Goal: Information Seeking & Learning: Learn about a topic

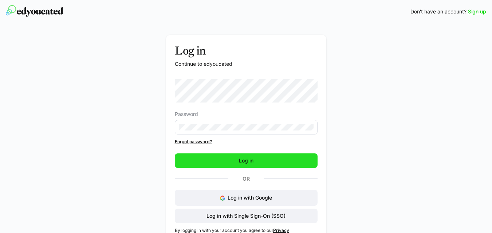
click at [246, 161] on span "Log in" at bounding box center [246, 160] width 17 height 7
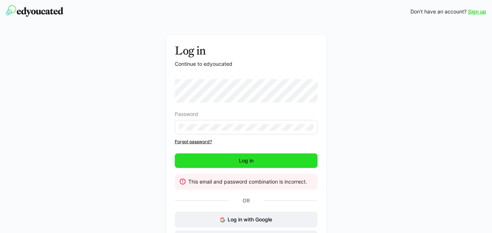
click at [239, 162] on span "Log in" at bounding box center [246, 160] width 17 height 7
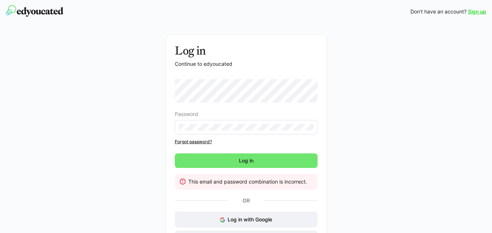
click at [201, 140] on link "Forgot password?" at bounding box center [246, 142] width 143 height 6
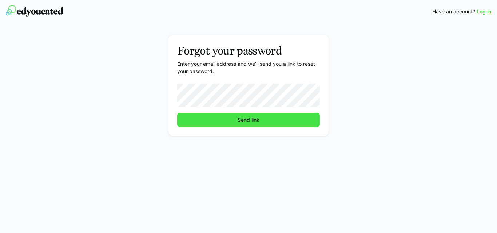
click at [269, 121] on span "Send link" at bounding box center [248, 120] width 143 height 15
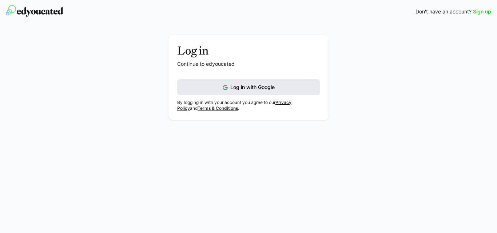
click at [250, 83] on button "Log in with Google" at bounding box center [248, 87] width 143 height 16
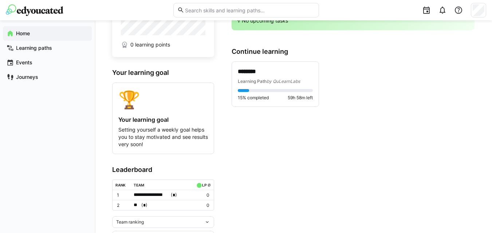
scroll to position [42, 0]
click at [259, 98] on span "15% completed" at bounding box center [253, 98] width 31 height 6
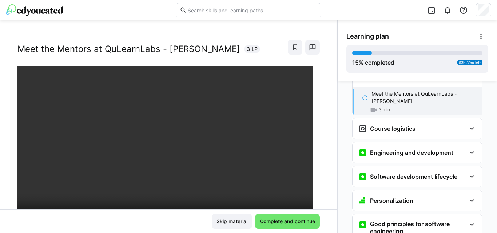
scroll to position [96, 0]
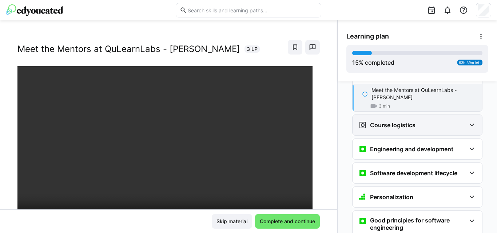
click at [413, 121] on div "Course logistics" at bounding box center [413, 125] width 108 height 9
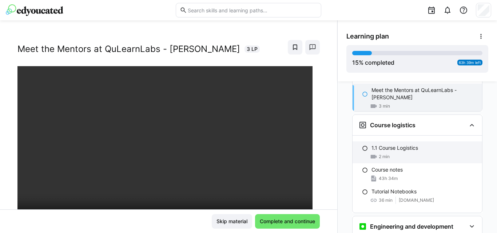
click at [383, 145] on p "1.1 Course Logistics" at bounding box center [395, 148] width 47 height 7
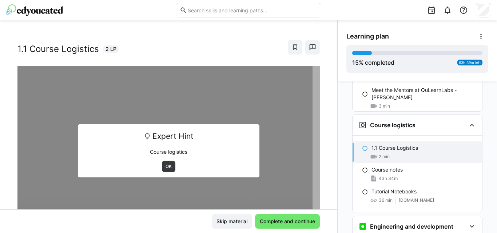
scroll to position [118, 0]
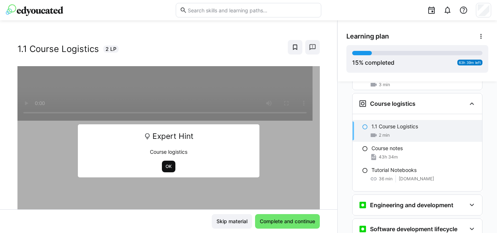
click at [166, 166] on span "OK" at bounding box center [169, 167] width 8 height 6
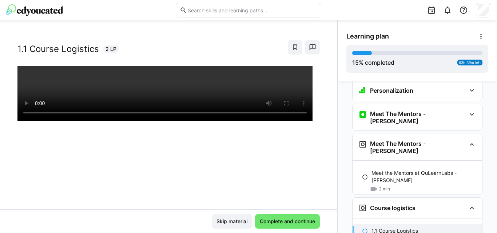
scroll to position [0, 0]
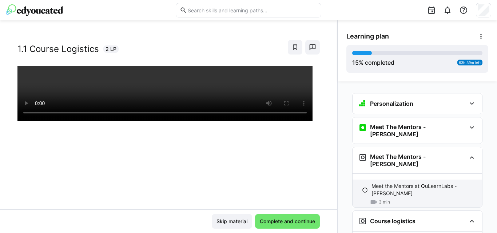
click at [367, 180] on div "Meet the Mentors at QuLearnLabs - Pascal 3 min" at bounding box center [418, 194] width 130 height 29
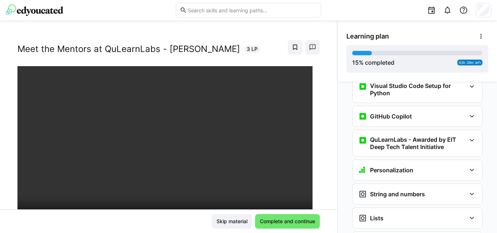
scroll to position [513, 0]
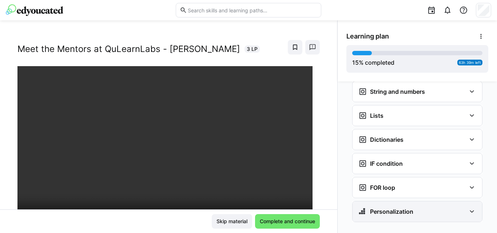
click at [385, 208] on h3 "Personalization" at bounding box center [391, 211] width 43 height 7
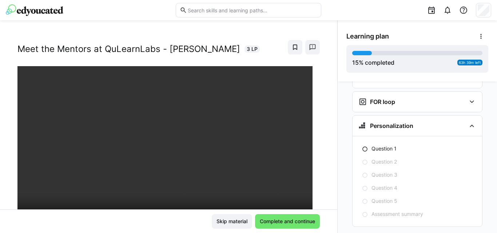
scroll to position [603, 0]
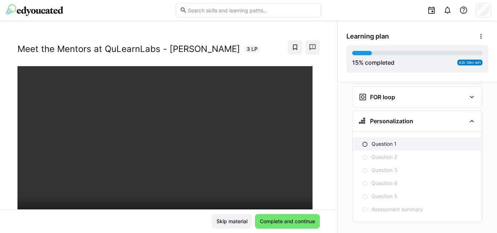
click at [367, 138] on div "Question 1" at bounding box center [418, 144] width 130 height 13
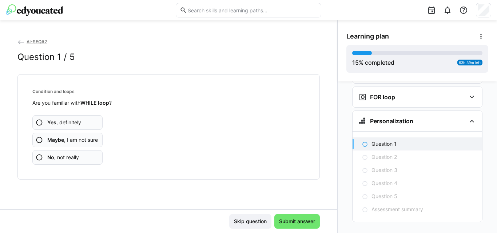
click at [56, 126] on span "Yes , definitely" at bounding box center [64, 122] width 34 height 7
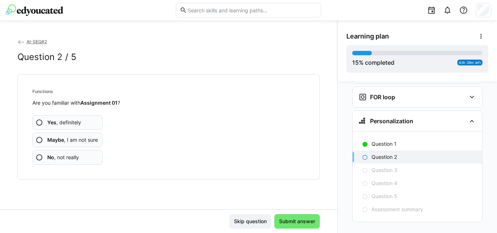
click at [74, 123] on span "Yes , definitely" at bounding box center [64, 122] width 34 height 7
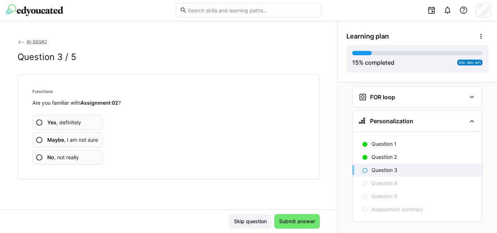
click at [74, 123] on span "Yes , definitely" at bounding box center [64, 122] width 34 height 7
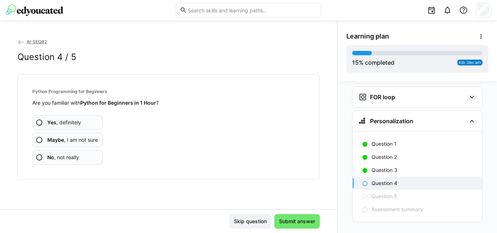
click at [74, 123] on span "Yes , definitely" at bounding box center [64, 122] width 34 height 7
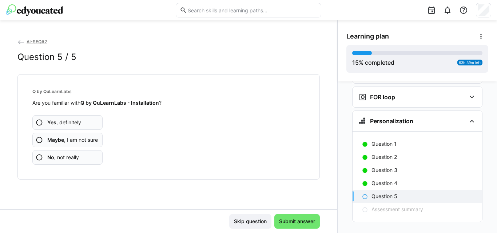
click at [74, 123] on span "Yes , definitely" at bounding box center [64, 122] width 34 height 7
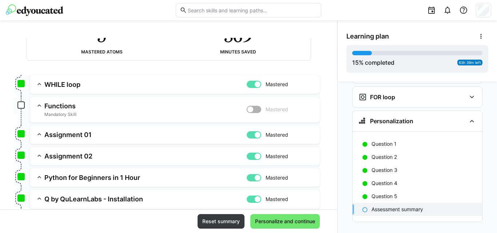
scroll to position [71, 0]
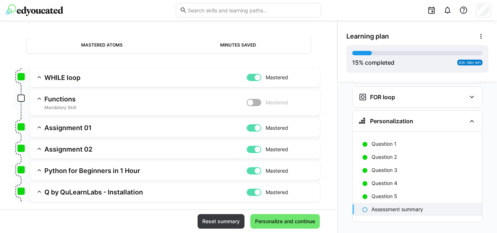
click at [55, 105] on span "Mandatory Skill" at bounding box center [145, 108] width 202 height 6
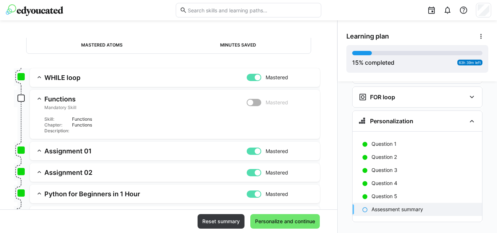
click at [64, 97] on h3 "Functions" at bounding box center [145, 99] width 202 height 8
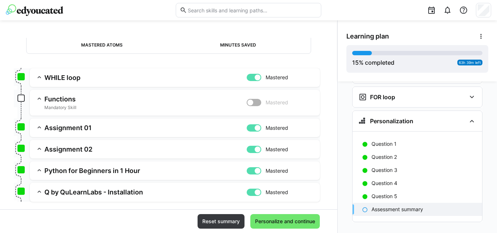
click at [382, 206] on p "Assessment summary" at bounding box center [398, 209] width 52 height 7
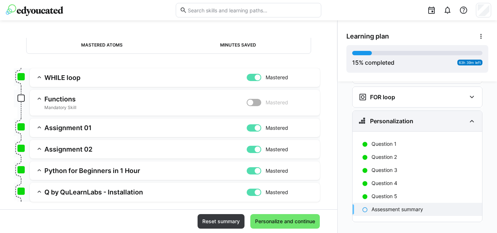
click at [413, 111] on div "Personalization" at bounding box center [418, 121] width 130 height 20
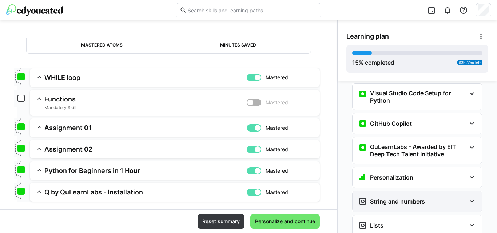
scroll to position [405, 0]
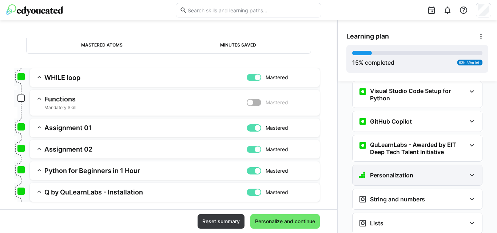
click at [408, 172] on h3 "Personalization" at bounding box center [391, 175] width 43 height 7
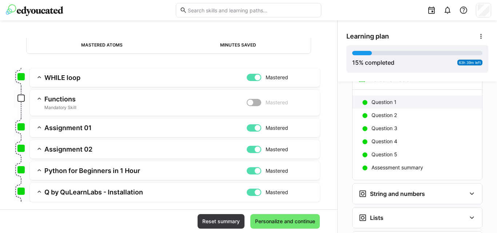
scroll to position [507, 0]
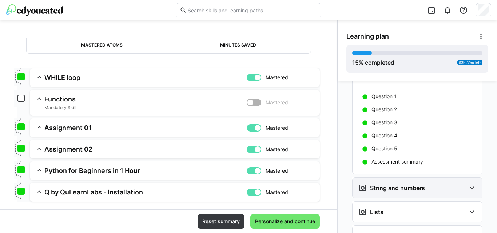
click at [390, 185] on h3 "String and numbers" at bounding box center [397, 188] width 55 height 7
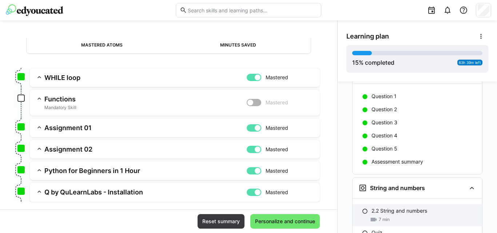
click at [388, 207] on p "2.2 String and numbers" at bounding box center [400, 210] width 56 height 7
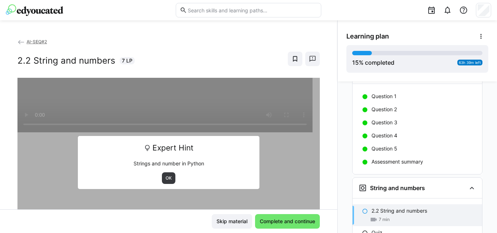
scroll to position [591, 0]
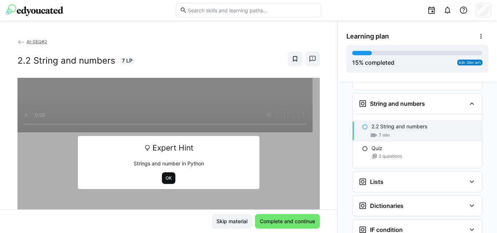
click at [165, 179] on span "OK" at bounding box center [169, 178] width 8 height 6
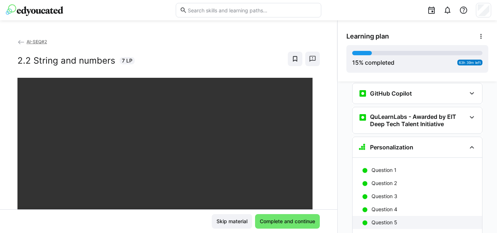
scroll to position [413, 0]
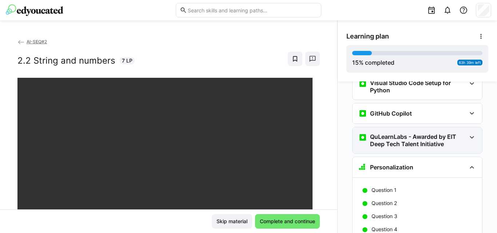
click at [383, 139] on div "QuLearnLabs - Awarded by EIT Deep Tech Talent Initiative" at bounding box center [418, 140] width 130 height 26
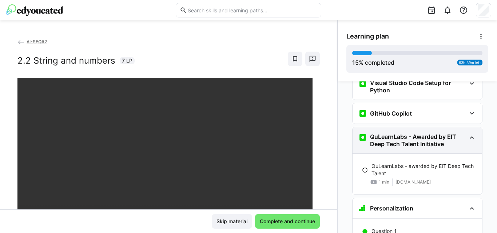
click at [383, 139] on div "QuLearnLabs - Awarded by EIT Deep Tech Talent Initiative" at bounding box center [418, 140] width 130 height 26
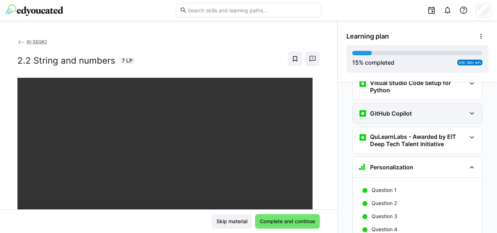
click at [388, 107] on div "GitHub Copilot" at bounding box center [418, 113] width 130 height 20
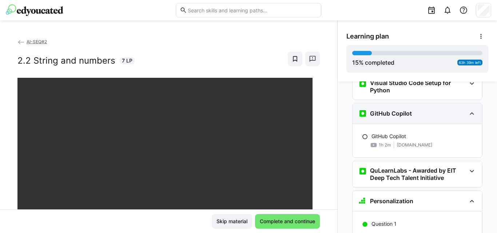
click at [388, 107] on div "GitHub Copilot" at bounding box center [418, 113] width 130 height 20
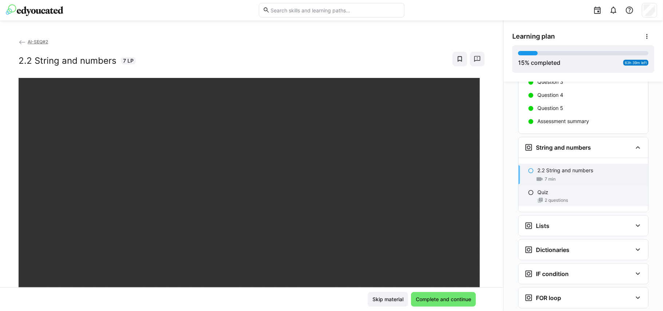
scroll to position [549, 0]
click at [497, 185] on div "Quiz 2 questions" at bounding box center [583, 195] width 130 height 20
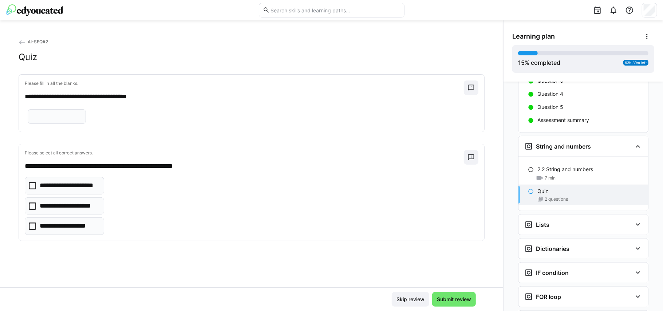
click at [52, 124] on eds-input at bounding box center [57, 116] width 58 height 15
type input "*****"
click at [31, 210] on icon at bounding box center [32, 205] width 7 height 7
click at [159, 211] on div "**********" at bounding box center [252, 206] width 454 height 58
click at [456, 233] on span "Submit review" at bounding box center [454, 299] width 36 height 7
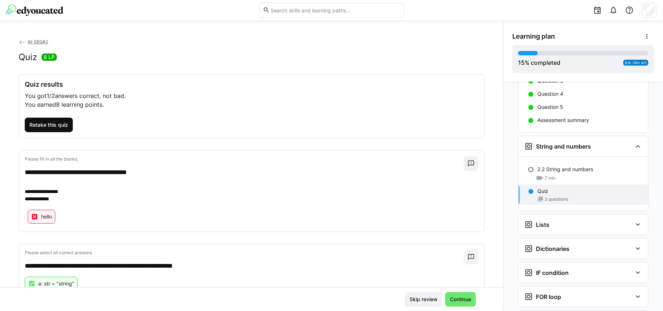
click at [54, 124] on span "Retake this quiz" at bounding box center [48, 124] width 41 height 7
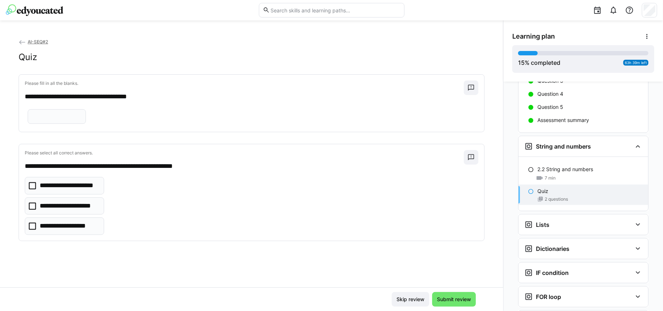
click at [51, 120] on input "text" at bounding box center [57, 116] width 50 height 7
type input "*****"
click at [29, 210] on icon at bounding box center [32, 205] width 7 height 7
click at [440, 233] on span "Submit review" at bounding box center [454, 299] width 36 height 7
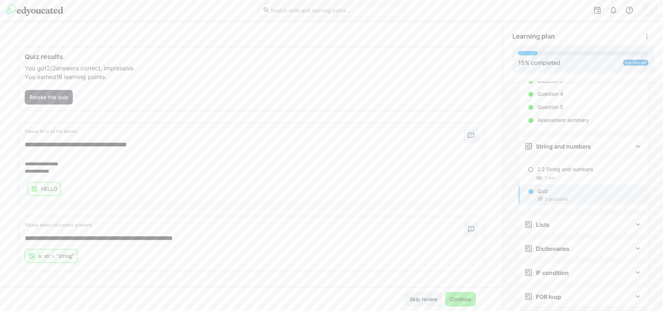
scroll to position [31, 0]
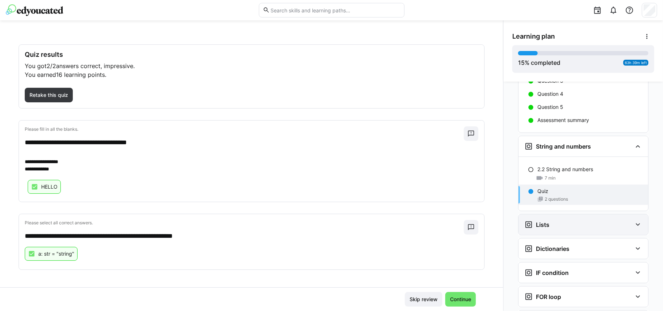
click at [497, 221] on h3 "Lists" at bounding box center [542, 224] width 13 height 7
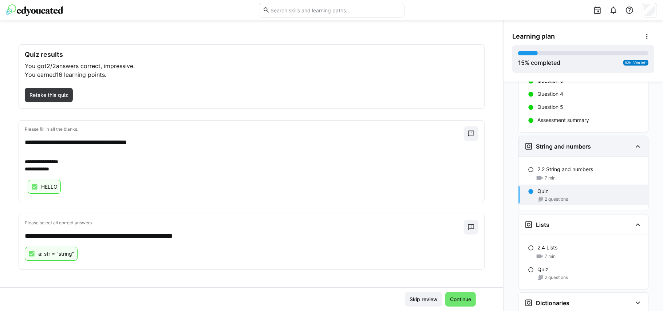
click at [497, 142] on div "String and numbers" at bounding box center [578, 146] width 108 height 9
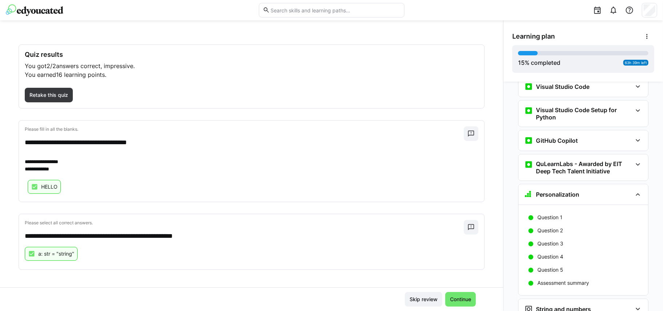
scroll to position [496, 0]
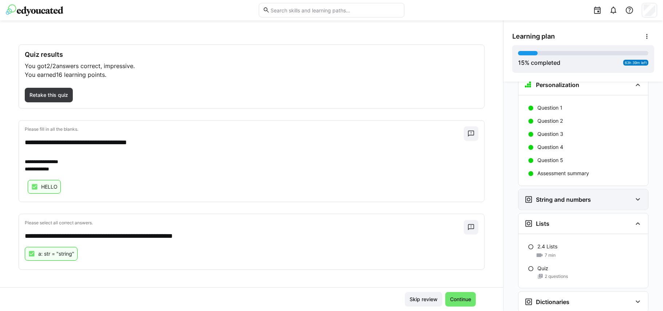
click at [497, 197] on div "String and numbers" at bounding box center [583, 199] width 130 height 20
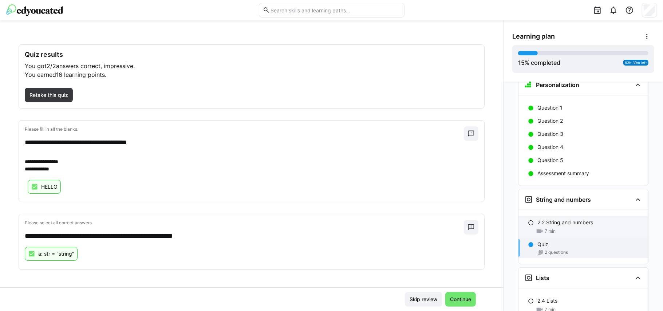
click at [497, 219] on p "2.2 String and numbers" at bounding box center [565, 222] width 56 height 7
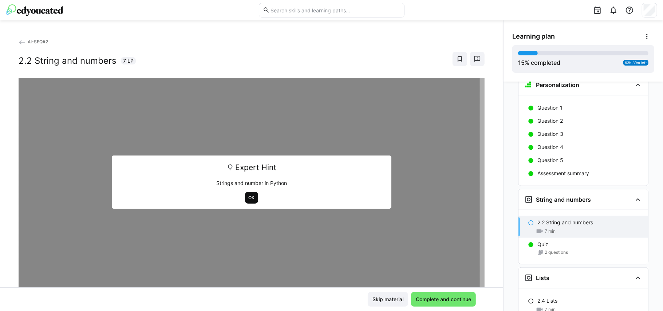
click at [248, 197] on span "OK" at bounding box center [252, 198] width 8 height 6
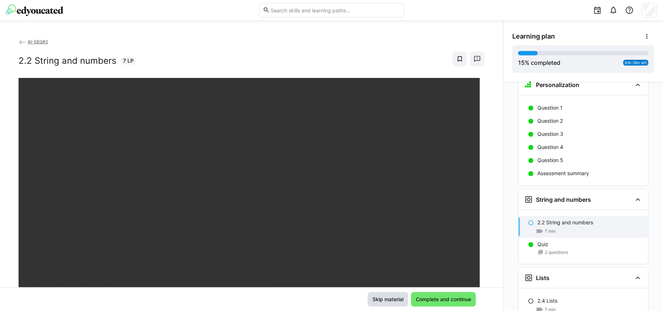
click at [393, 233] on span "Skip material" at bounding box center [387, 299] width 33 height 7
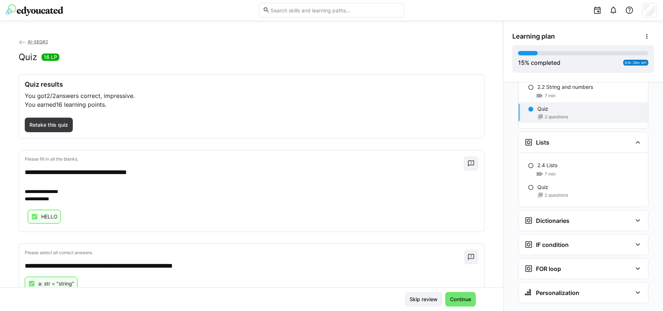
scroll to position [632, 0]
click at [497, 161] on div "2.4 Lists 7 min" at bounding box center [583, 169] width 130 height 22
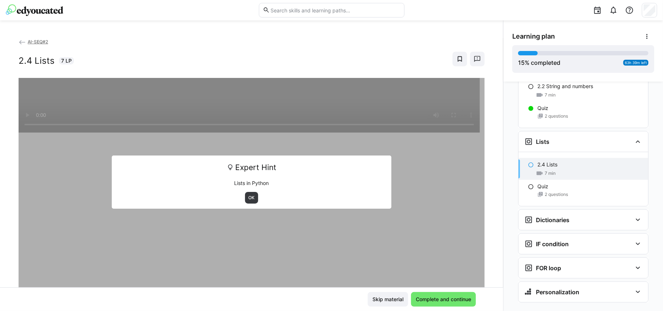
scroll to position [639, 0]
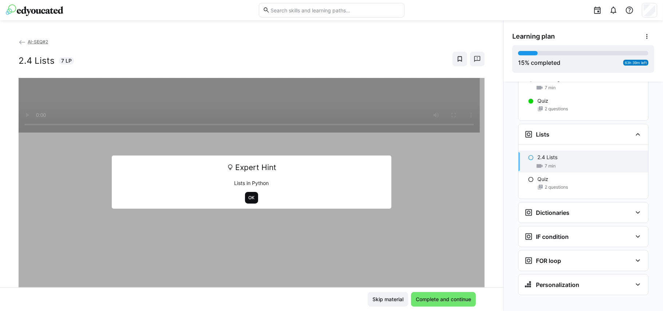
click at [248, 200] on span "OK" at bounding box center [252, 198] width 8 height 6
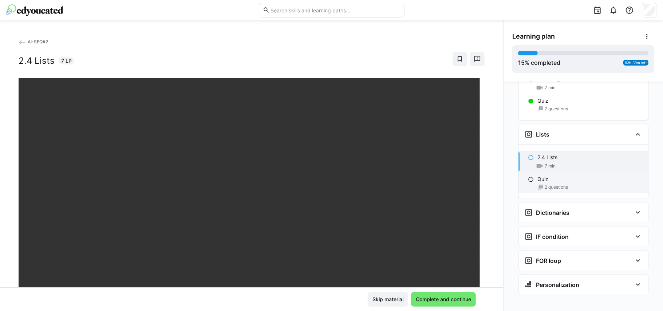
click at [497, 184] on span "2 questions" at bounding box center [556, 187] width 23 height 6
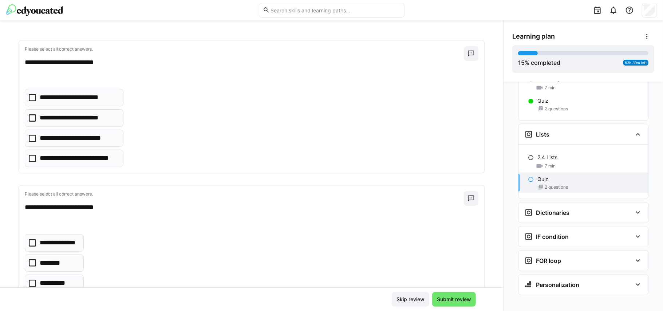
scroll to position [0, 0]
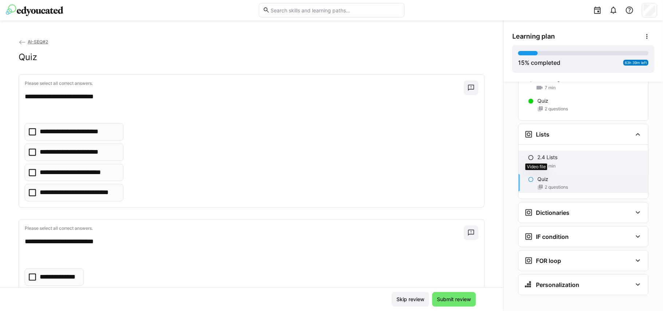
click at [497, 162] on eds-icon at bounding box center [539, 165] width 7 height 7
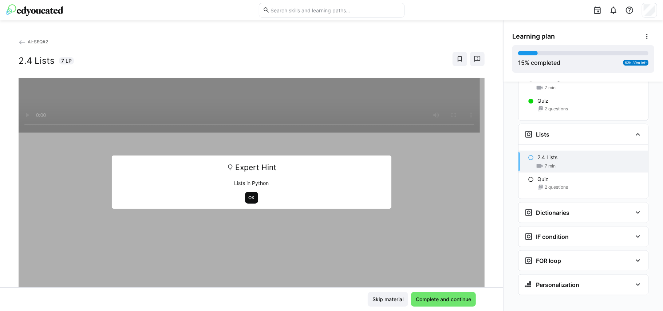
click at [250, 198] on span "OK" at bounding box center [252, 198] width 8 height 6
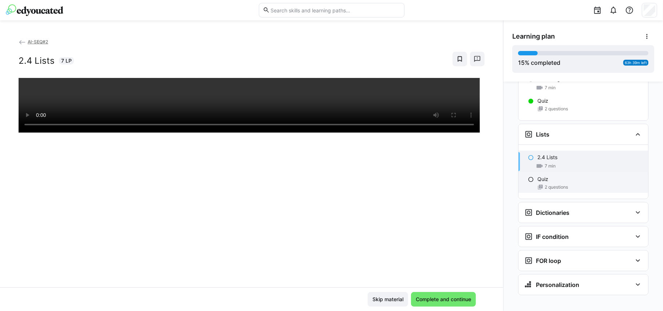
drag, startPoint x: 545, startPoint y: 178, endPoint x: 592, endPoint y: 174, distance: 46.8
click at [497, 175] on div "Quiz" at bounding box center [589, 178] width 105 height 7
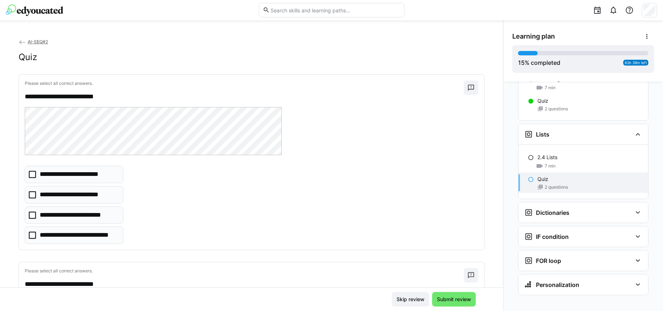
click at [32, 233] on icon at bounding box center [32, 234] width 7 height 7
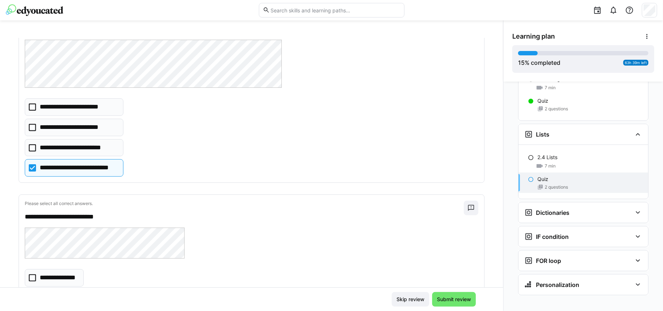
scroll to position [68, 0]
click at [32, 108] on icon at bounding box center [32, 106] width 7 height 7
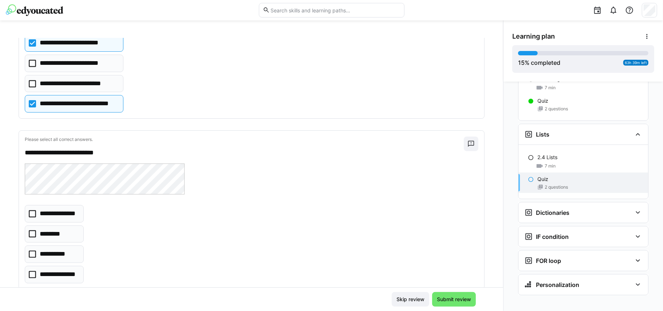
scroll to position [153, 0]
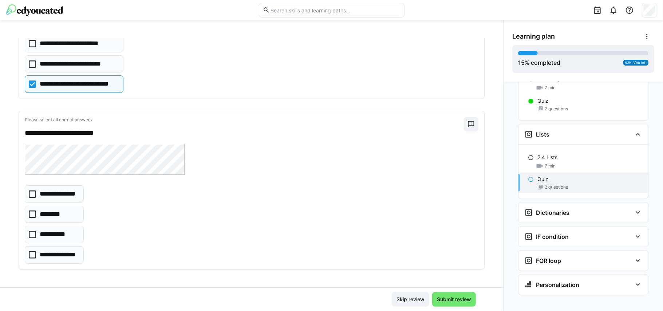
click at [29, 83] on icon at bounding box center [32, 83] width 7 height 7
click at [32, 233] on icon at bounding box center [32, 254] width 7 height 7
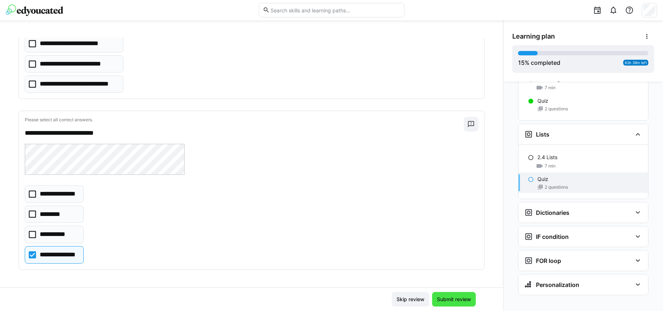
click at [454, 233] on span "Submit review" at bounding box center [454, 299] width 36 height 7
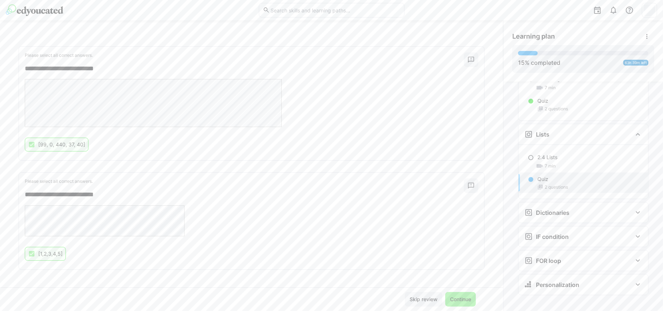
scroll to position [105, 0]
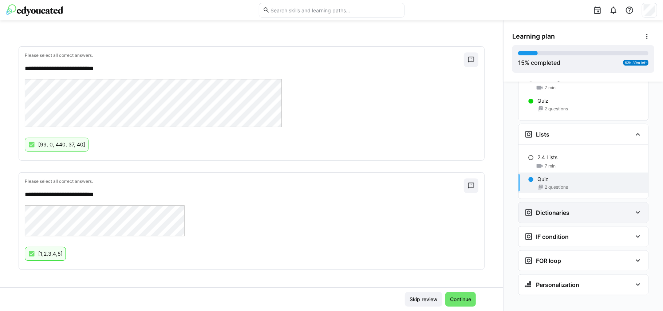
click at [497, 210] on div "Dictionaries" at bounding box center [583, 212] width 130 height 20
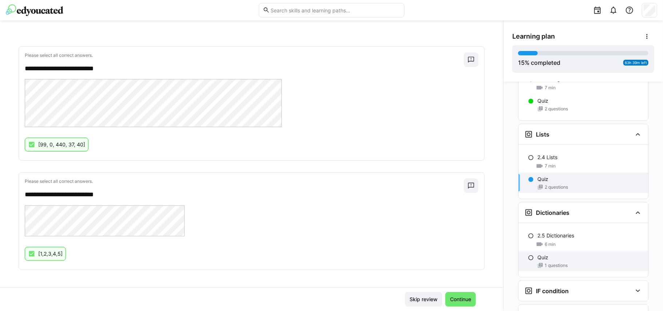
click at [497, 233] on div "Quiz 1 questions" at bounding box center [583, 261] width 130 height 20
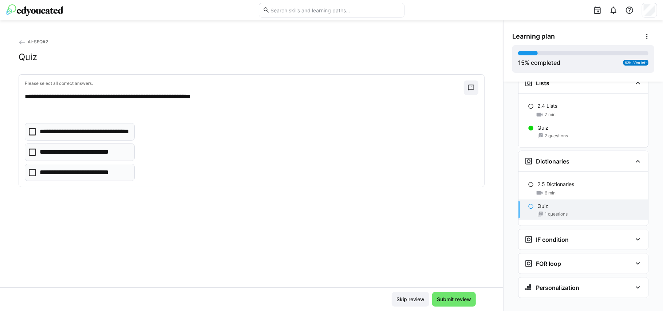
scroll to position [693, 0]
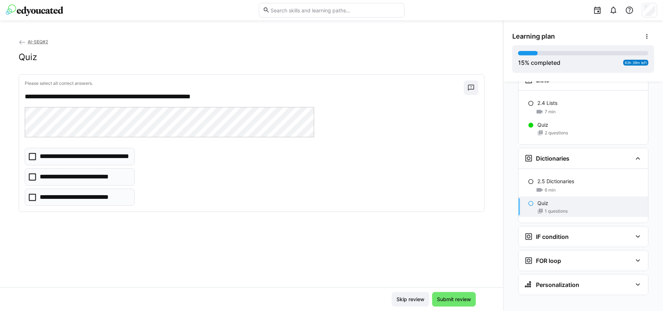
click at [34, 178] on icon at bounding box center [32, 176] width 7 height 7
click at [452, 233] on span "Submit review" at bounding box center [454, 299] width 36 height 7
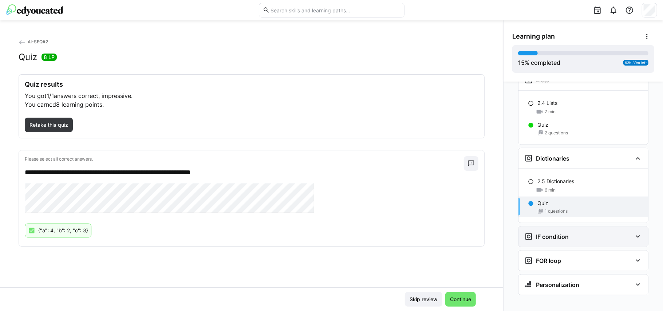
click at [497, 232] on div "IF condition" at bounding box center [578, 236] width 108 height 9
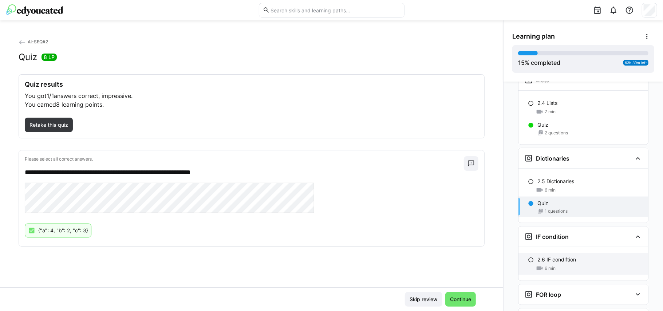
click at [497, 233] on div "6 min" at bounding box center [589, 268] width 105 height 7
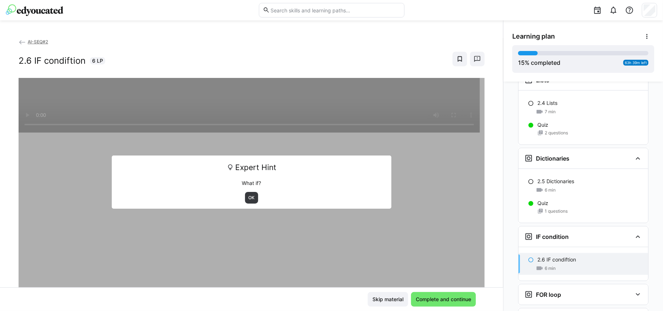
scroll to position [727, 0]
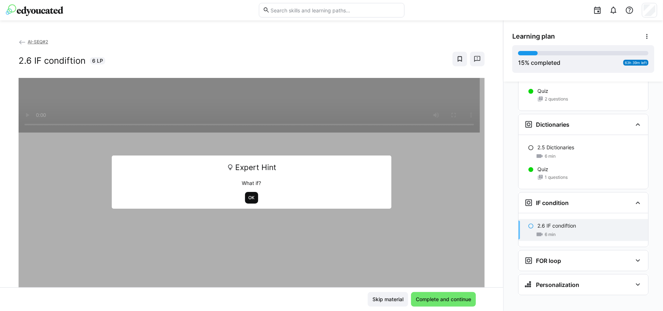
click at [248, 200] on span "OK" at bounding box center [252, 198] width 8 height 6
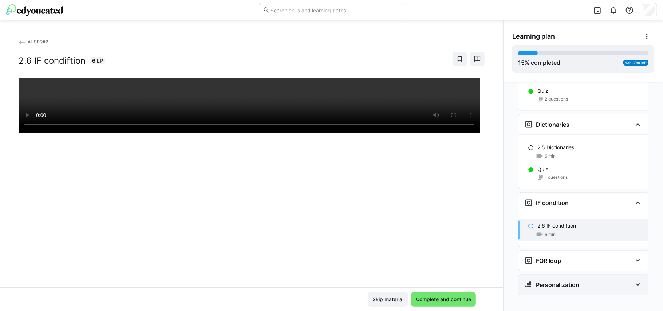
click at [497, 233] on h3 "Personalization" at bounding box center [557, 284] width 43 height 7
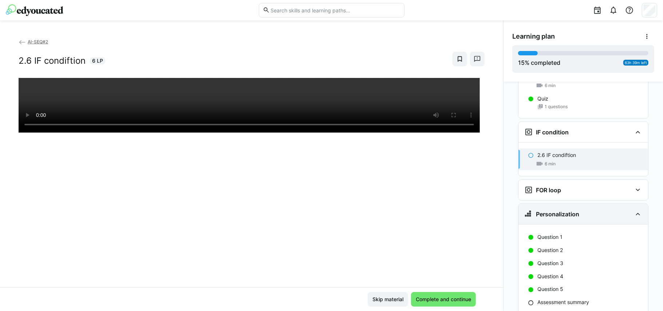
scroll to position [818, 0]
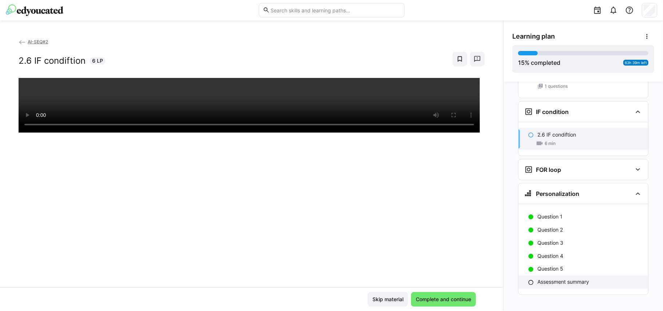
click at [497, 233] on p "Assessment summary" at bounding box center [563, 281] width 52 height 7
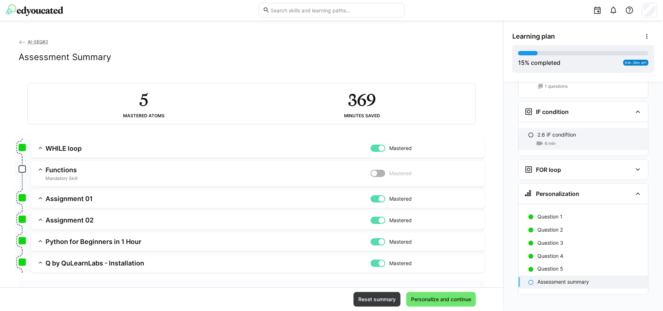
click at [497, 140] on div "6 min" at bounding box center [589, 143] width 105 height 7
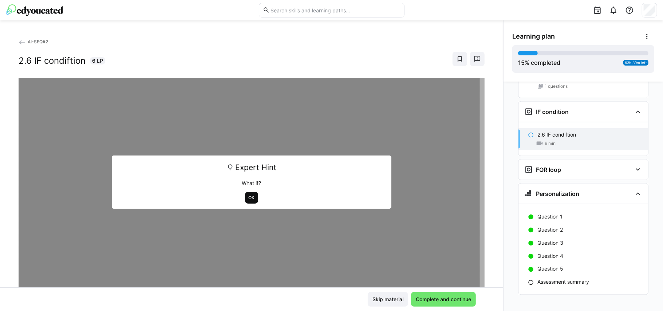
click at [251, 200] on span "OK" at bounding box center [252, 198] width 8 height 6
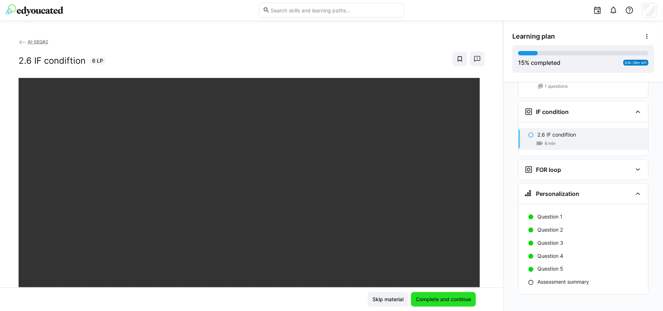
click at [441, 233] on span "Complete and continue" at bounding box center [444, 299] width 58 height 7
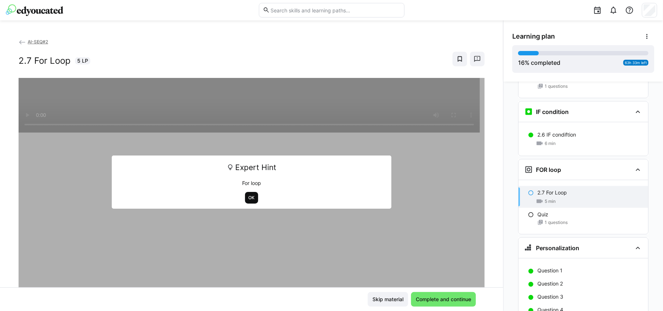
click at [248, 198] on span "OK" at bounding box center [252, 198] width 8 height 6
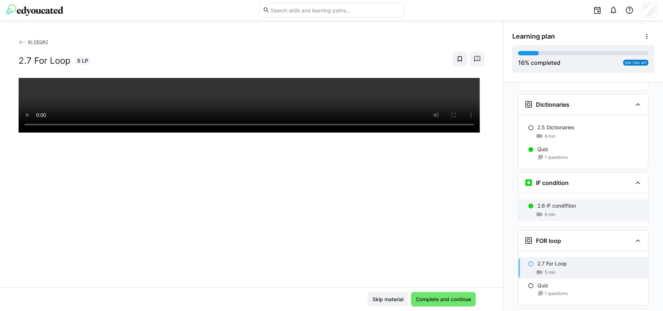
scroll to position [731, 0]
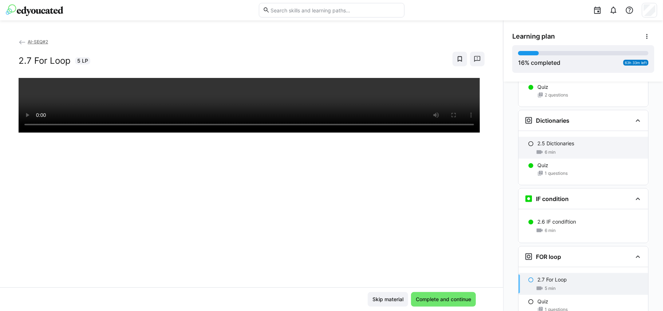
click at [497, 137] on div "2.5 Dictionaries 6 min" at bounding box center [583, 148] width 130 height 22
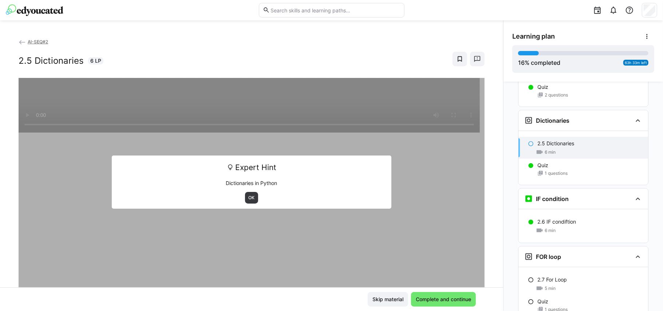
scroll to position [752, 0]
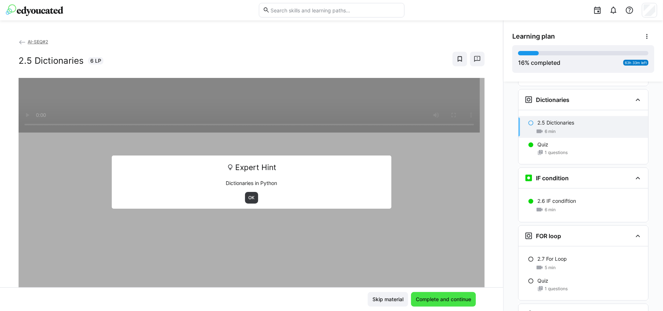
click at [420, 233] on span "Complete and continue" at bounding box center [444, 299] width 58 height 7
click at [455, 233] on span "Complete and continue" at bounding box center [443, 299] width 65 height 15
click at [248, 194] on span "OK" at bounding box center [251, 198] width 13 height 12
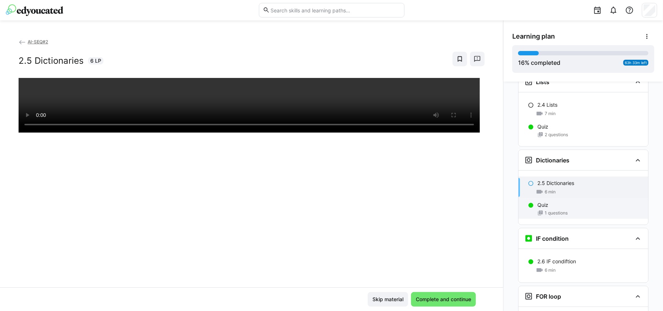
scroll to position [673, 0]
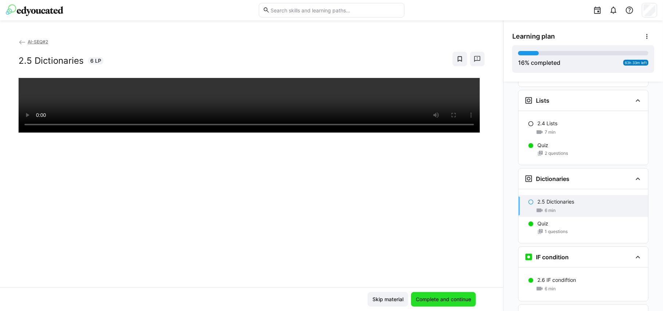
click at [451, 233] on span "Complete and continue" at bounding box center [444, 299] width 58 height 7
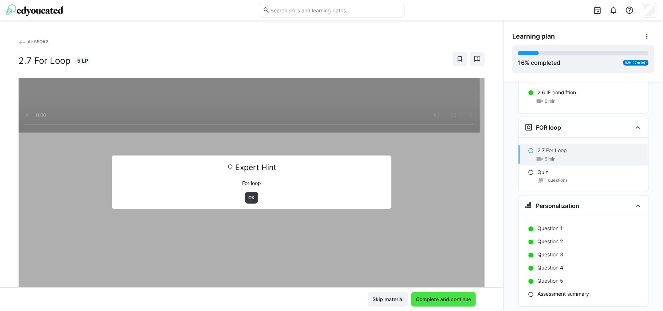
scroll to position [872, 0]
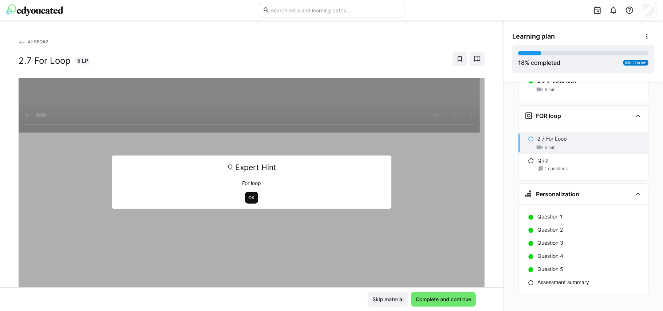
click at [248, 197] on span "OK" at bounding box center [252, 198] width 8 height 6
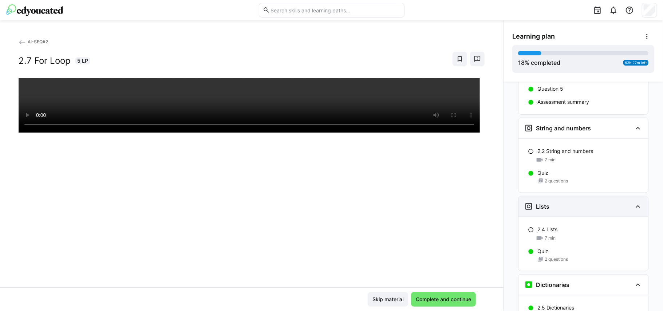
scroll to position [565, 0]
click at [497, 126] on h3 "String and numbers" at bounding box center [563, 129] width 55 height 7
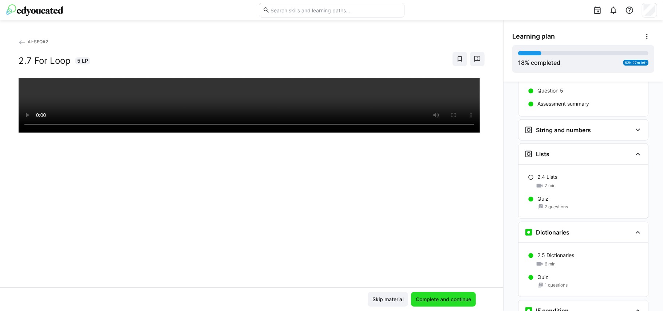
click at [456, 233] on span "Complete and continue" at bounding box center [444, 299] width 58 height 7
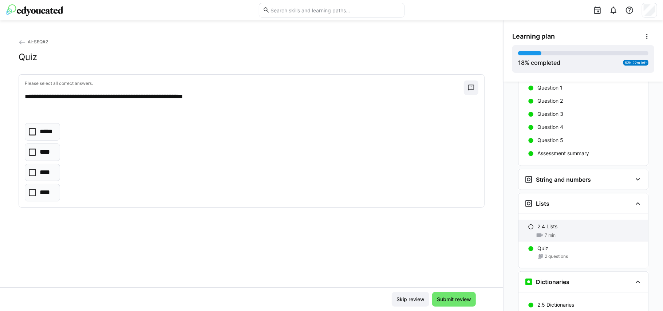
scroll to position [520, 0]
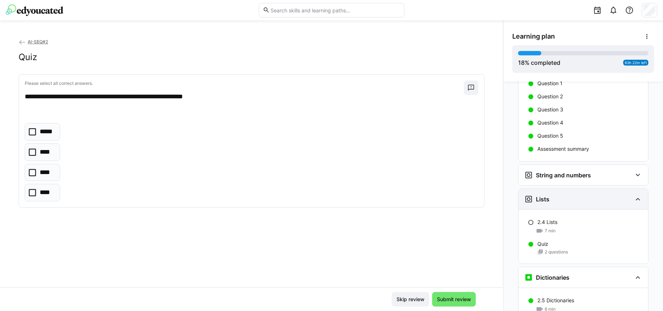
click at [497, 195] on div "Lists" at bounding box center [578, 199] width 108 height 9
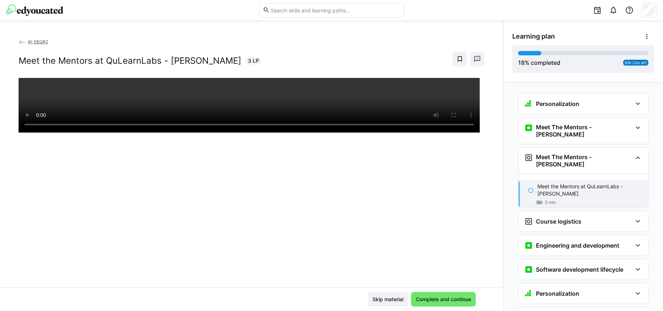
scroll to position [60, 0]
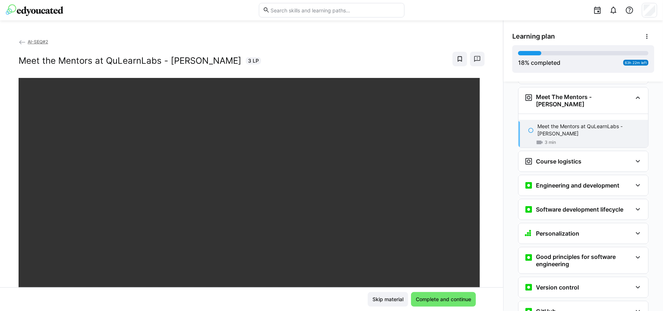
click at [168, 60] on h2 "Meet the Mentors at QuLearnLabs - [PERSON_NAME]" at bounding box center [130, 60] width 223 height 11
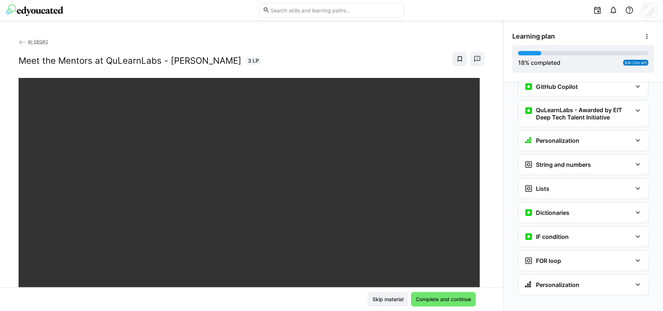
scroll to position [125, 0]
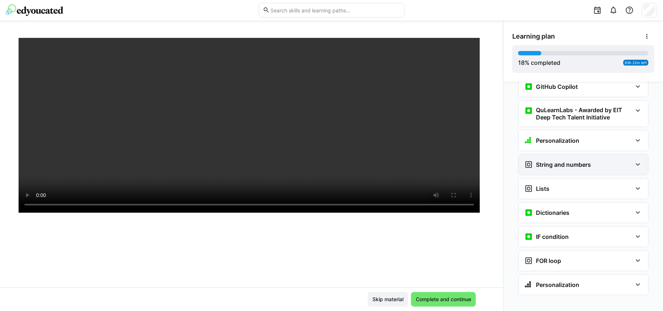
click at [561, 162] on div "String and numbers" at bounding box center [583, 164] width 130 height 20
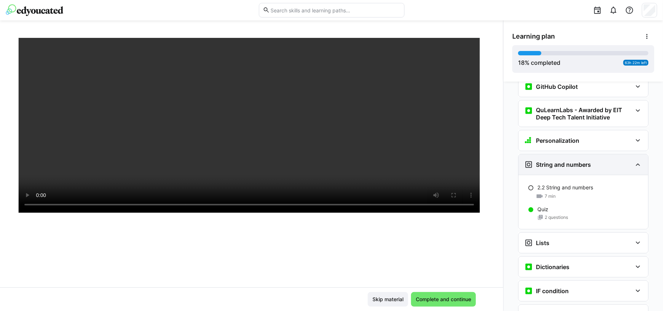
click at [542, 161] on h3 "String and numbers" at bounding box center [563, 164] width 55 height 7
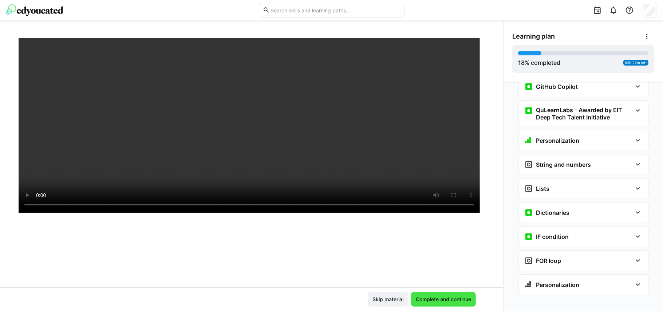
click at [439, 294] on span "Complete and continue" at bounding box center [443, 299] width 65 height 15
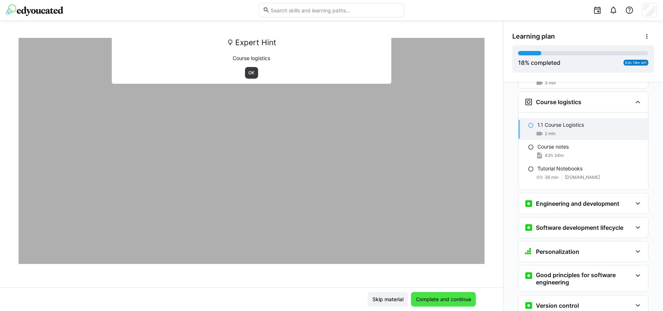
scroll to position [118, 0]
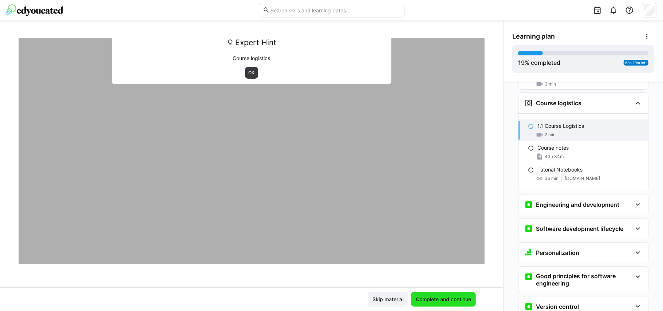
click at [442, 304] on span "Complete and continue" at bounding box center [443, 299] width 65 height 15
click at [251, 73] on span "OK" at bounding box center [252, 73] width 8 height 6
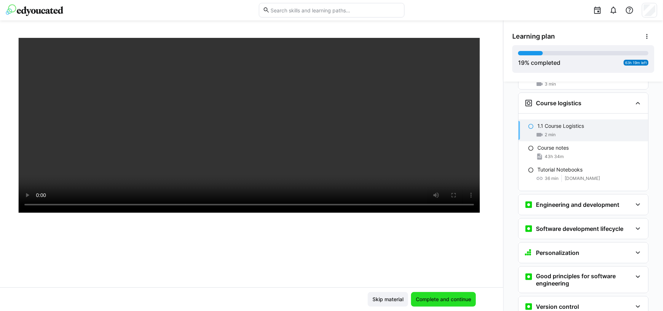
click at [451, 297] on span "Complete and continue" at bounding box center [444, 299] width 58 height 7
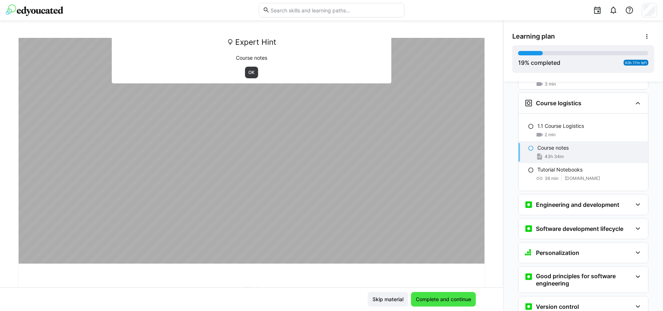
scroll to position [0, 0]
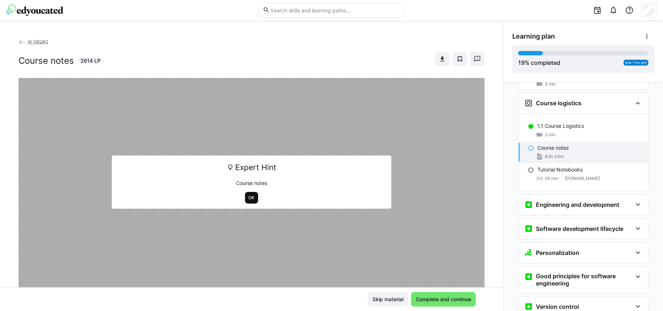
click at [248, 198] on span "OK" at bounding box center [252, 198] width 8 height 6
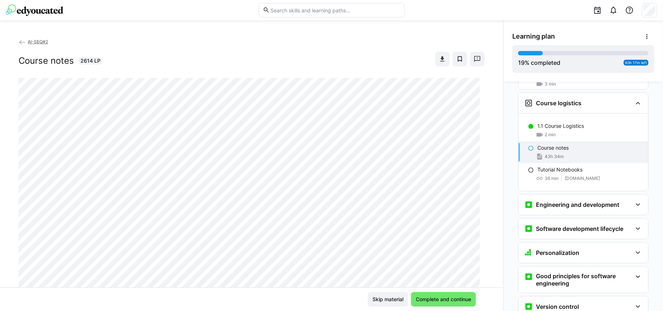
click at [561, 141] on div "Course notes 43h 34m" at bounding box center [583, 152] width 130 height 22
click at [456, 298] on span "Complete and continue" at bounding box center [444, 299] width 58 height 7
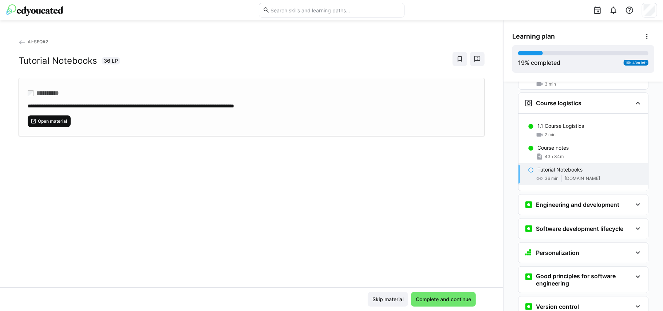
click at [58, 123] on span "Open material" at bounding box center [52, 121] width 31 height 6
click at [440, 294] on span "Complete and continue" at bounding box center [443, 299] width 65 height 15
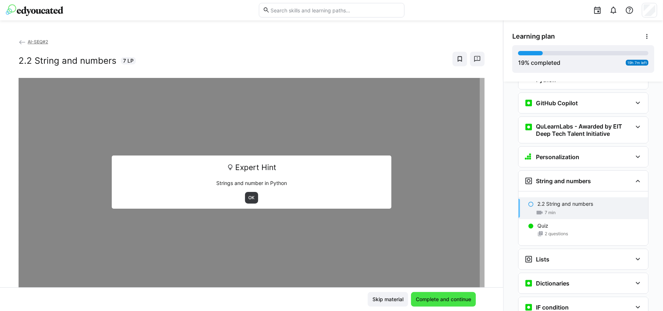
scroll to position [440, 0]
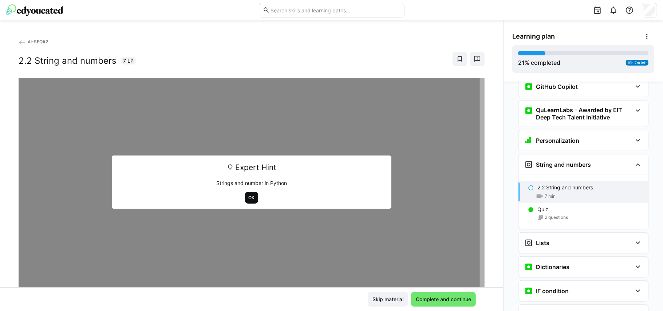
click at [248, 200] on span "OK" at bounding box center [252, 198] width 8 height 6
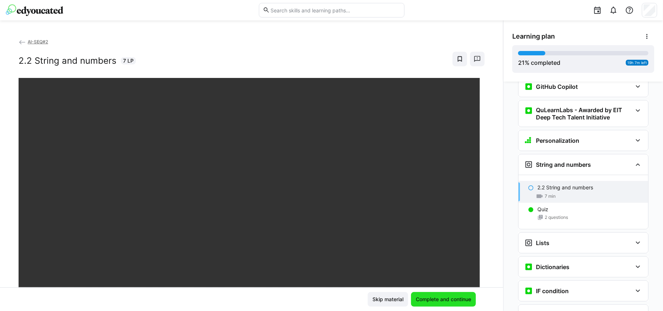
click at [442, 297] on span "Complete and continue" at bounding box center [444, 299] width 58 height 7
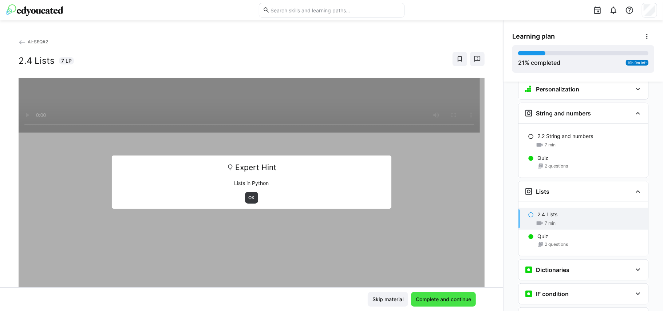
scroll to position [494, 0]
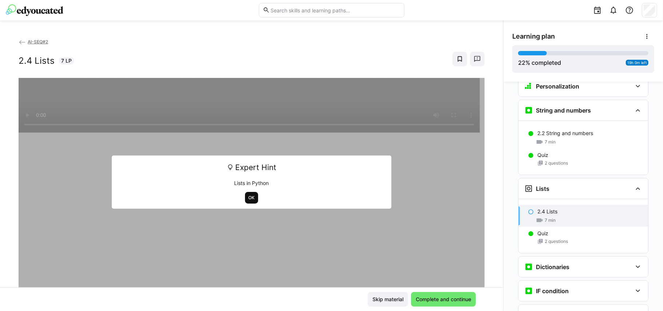
click at [248, 200] on span "OK" at bounding box center [252, 198] width 8 height 6
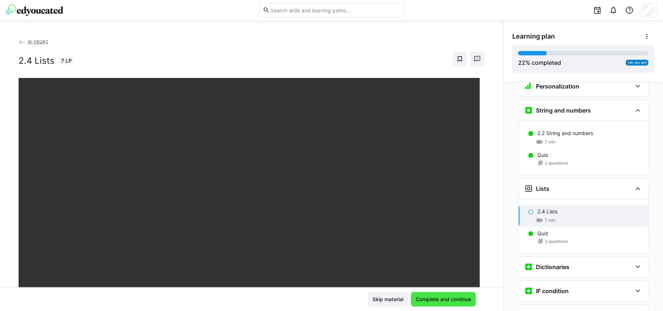
click at [433, 297] on span "Complete and continue" at bounding box center [444, 299] width 58 height 7
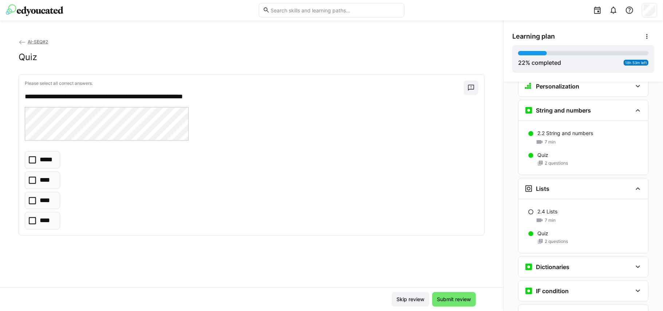
scroll to position [549, 0]
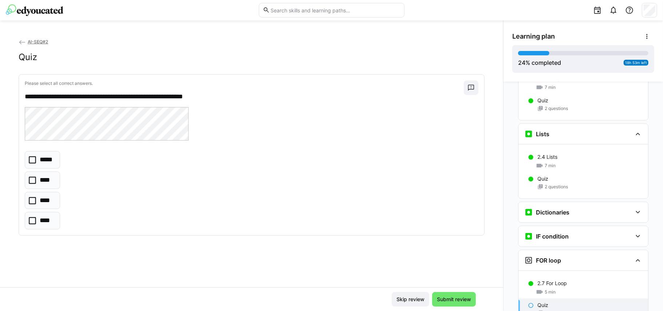
click at [87, 174] on div "***** **** **** ****" at bounding box center [252, 190] width 454 height 78
click at [32, 161] on icon at bounding box center [32, 159] width 7 height 7
click at [448, 295] on span "Submit review" at bounding box center [454, 299] width 44 height 15
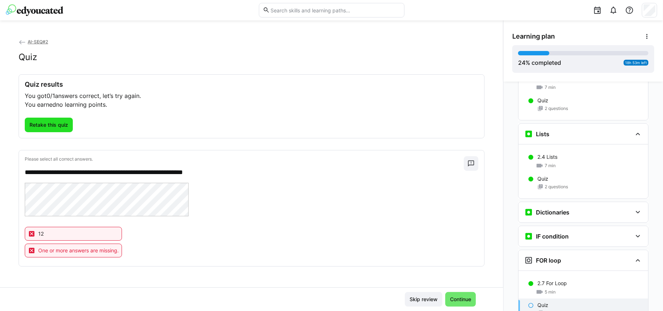
click at [50, 122] on span "Retake this quiz" at bounding box center [48, 124] width 41 height 7
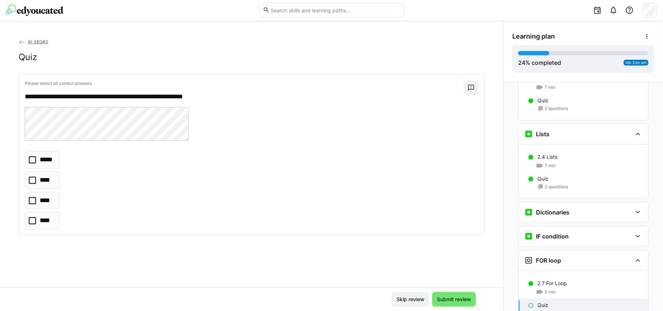
click at [47, 165] on p "*****" at bounding box center [47, 159] width 15 height 9
click at [43, 222] on p "****" at bounding box center [46, 220] width 12 height 9
click at [440, 300] on span "Submit review" at bounding box center [454, 299] width 36 height 7
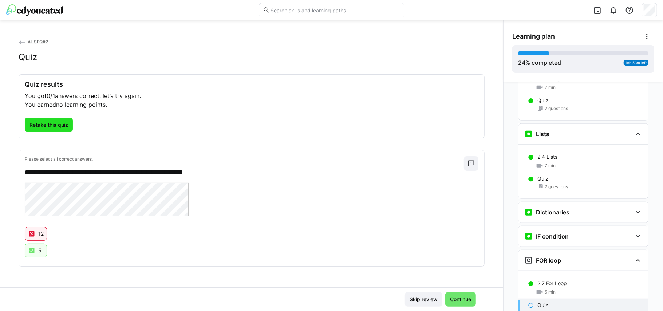
click at [49, 123] on span "Retake this quiz" at bounding box center [48, 124] width 41 height 7
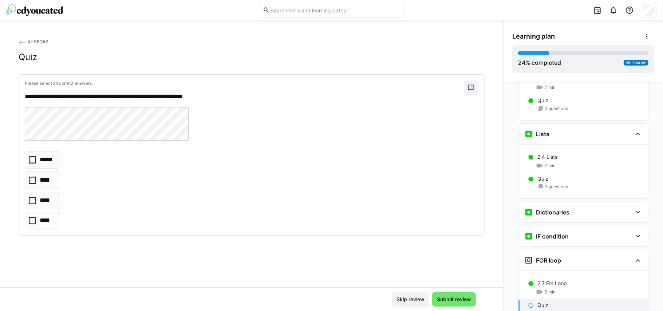
click at [48, 218] on p "****" at bounding box center [46, 220] width 12 height 9
click at [47, 200] on p "****" at bounding box center [46, 200] width 12 height 9
click at [36, 178] on eds-checkbox "****" at bounding box center [42, 179] width 35 height 17
click at [40, 156] on p "*****" at bounding box center [47, 159] width 15 height 9
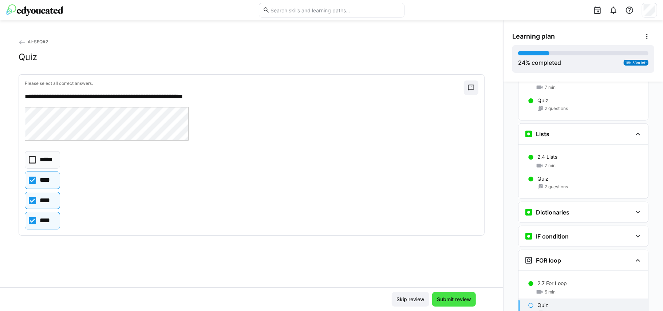
click at [462, 301] on span "Submit review" at bounding box center [454, 299] width 36 height 7
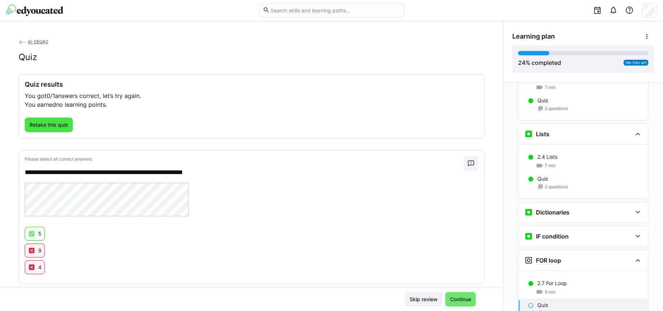
click at [54, 128] on span "Retake this quiz" at bounding box center [48, 124] width 41 height 7
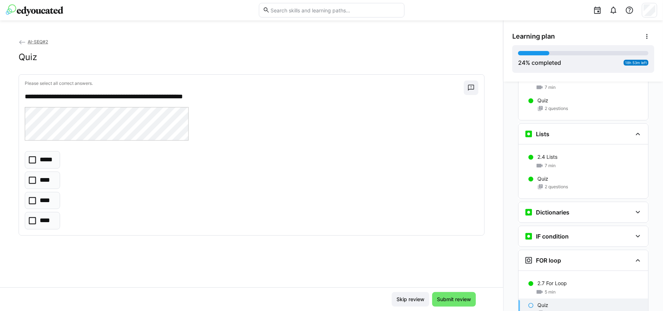
click at [38, 219] on eds-checkbox "****" at bounding box center [42, 220] width 35 height 17
click at [462, 298] on span "Submit review" at bounding box center [454, 299] width 36 height 7
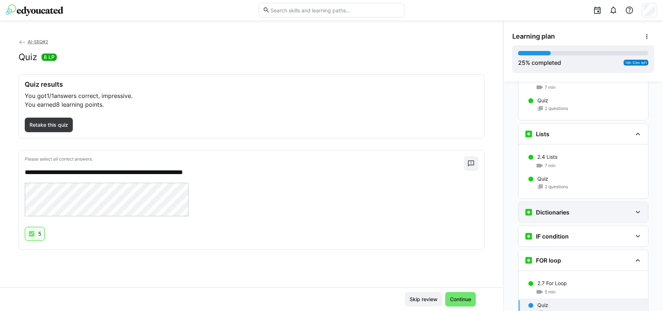
click at [564, 202] on div "Dictionaries" at bounding box center [583, 212] width 130 height 20
click at [562, 209] on h3 "Dictionaries" at bounding box center [552, 212] width 33 height 7
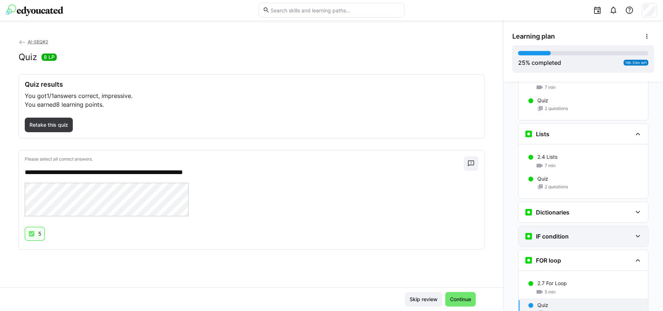
click at [558, 233] on h3 "IF condition" at bounding box center [552, 236] width 33 height 7
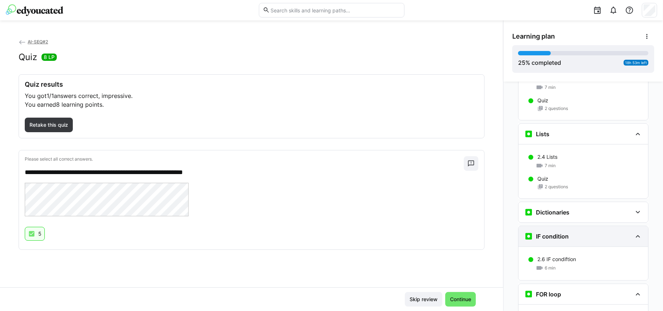
click at [558, 233] on h3 "IF condition" at bounding box center [552, 236] width 33 height 7
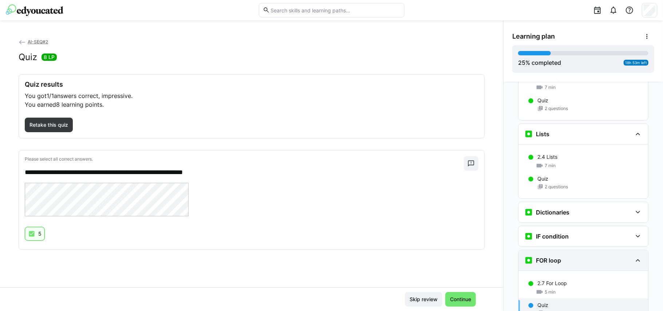
click at [558, 250] on div "FOR loop" at bounding box center [583, 260] width 130 height 20
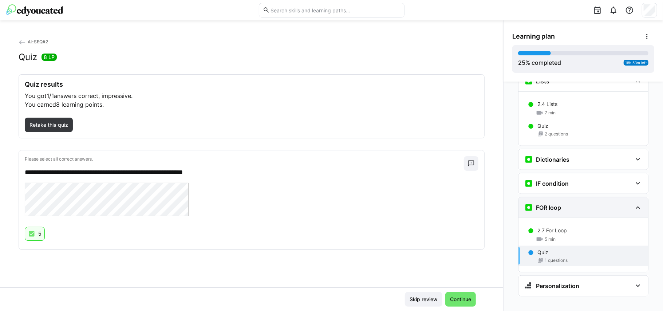
scroll to position [603, 0]
click at [558, 248] on div "Quiz 1 questions" at bounding box center [583, 255] width 130 height 20
click at [533, 249] on div "Quiz 1 questions" at bounding box center [583, 255] width 130 height 20
click at [553, 248] on div "Quiz" at bounding box center [589, 251] width 105 height 7
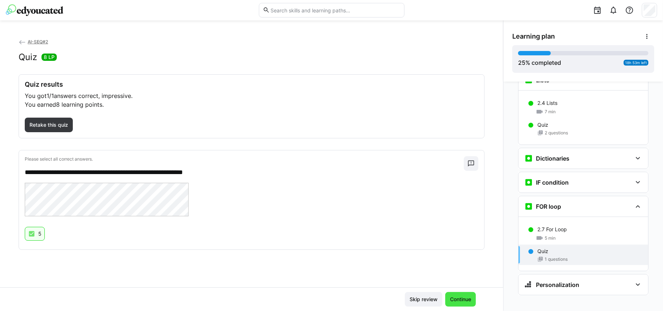
click at [462, 294] on span "Continue" at bounding box center [460, 299] width 31 height 15
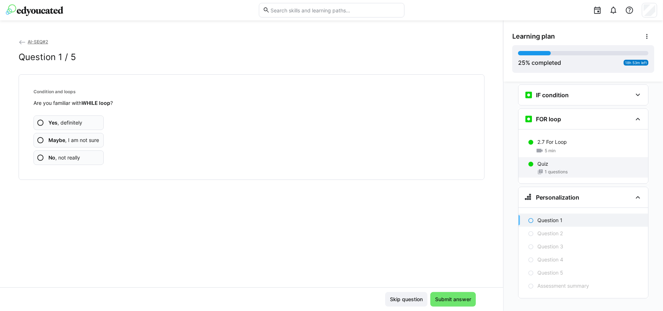
scroll to position [693, 0]
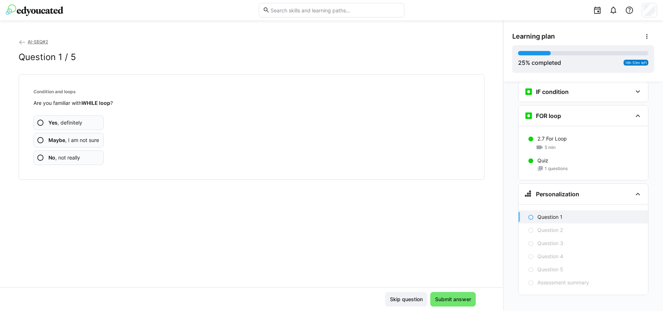
click at [59, 120] on span "Yes , definitely" at bounding box center [65, 122] width 34 height 7
click at [75, 124] on span "Yes , definitely" at bounding box center [65, 122] width 34 height 7
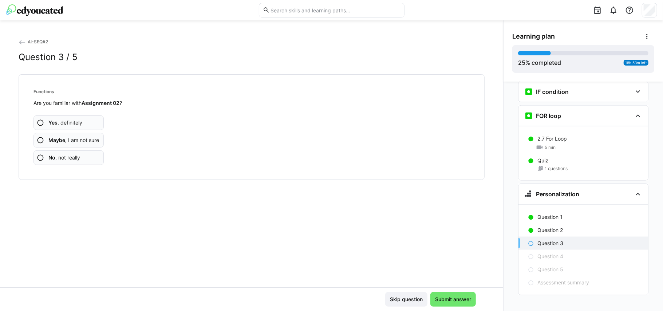
click at [75, 124] on span "Yes , definitely" at bounding box center [65, 122] width 34 height 7
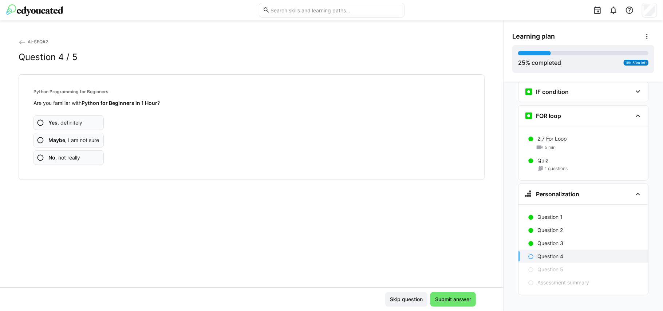
click at [75, 124] on span "Yes , definitely" at bounding box center [65, 122] width 34 height 7
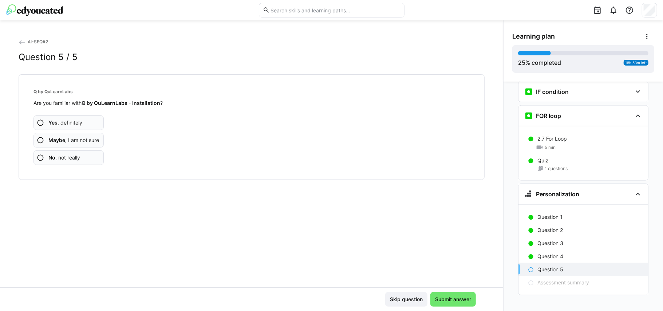
click at [75, 124] on span "Yes , definitely" at bounding box center [65, 122] width 34 height 7
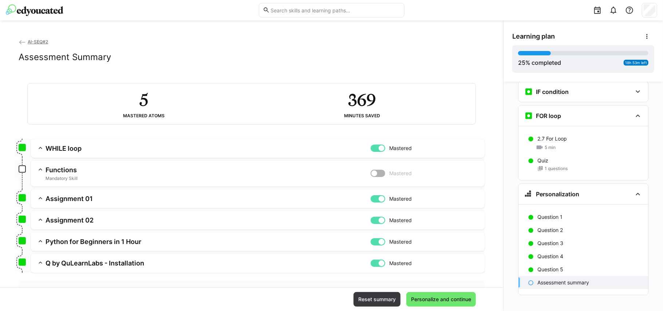
click at [22, 168] on app-box at bounding box center [22, 168] width 7 height 7
click at [70, 169] on h3 "Functions" at bounding box center [207, 170] width 325 height 8
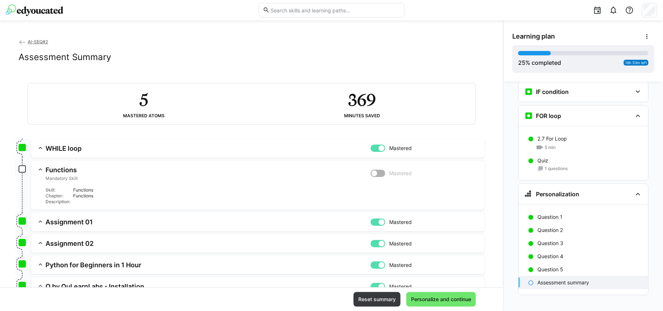
click at [85, 189] on div "Functions" at bounding box center [275, 190] width 405 height 6
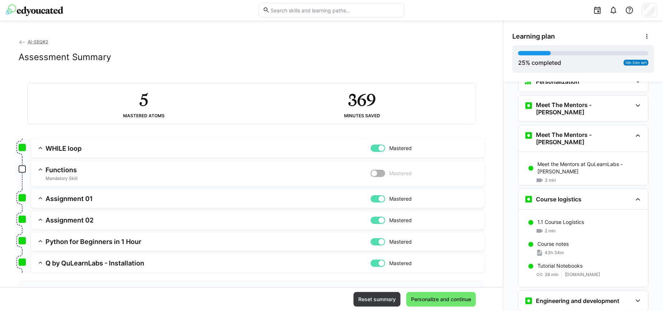
scroll to position [0, 0]
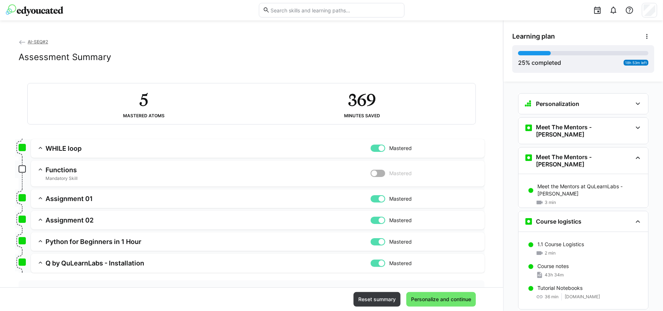
click at [21, 40] on eds-icon at bounding box center [22, 42] width 7 height 7
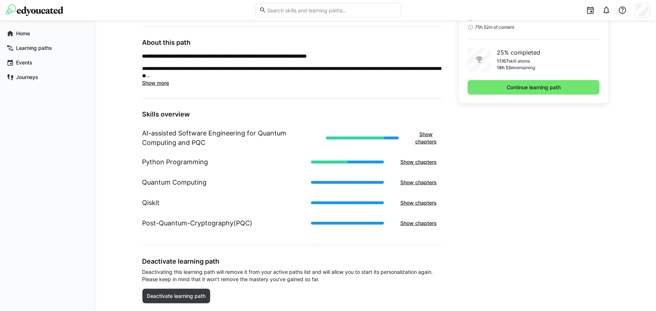
scroll to position [204, 0]
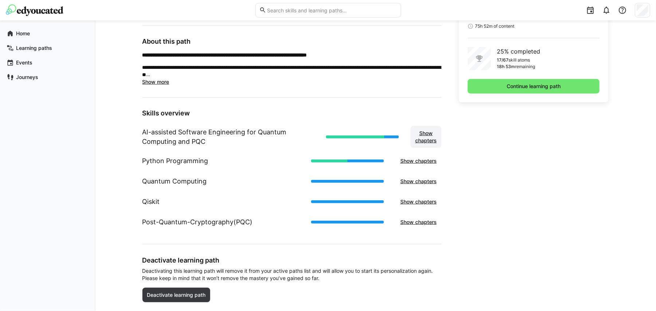
click at [424, 136] on span "Show chapters" at bounding box center [426, 137] width 24 height 15
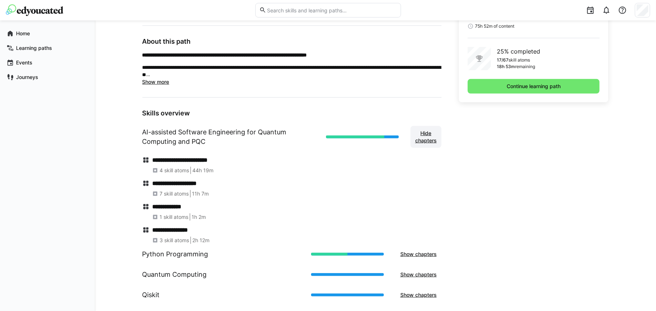
click at [424, 133] on span "Hide chapters" at bounding box center [426, 137] width 24 height 15
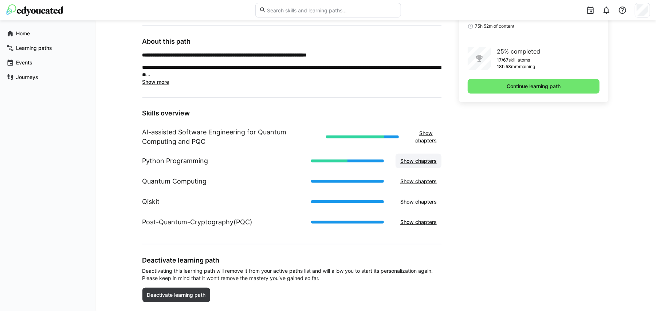
click at [418, 156] on span "Show chapters" at bounding box center [418, 161] width 46 height 15
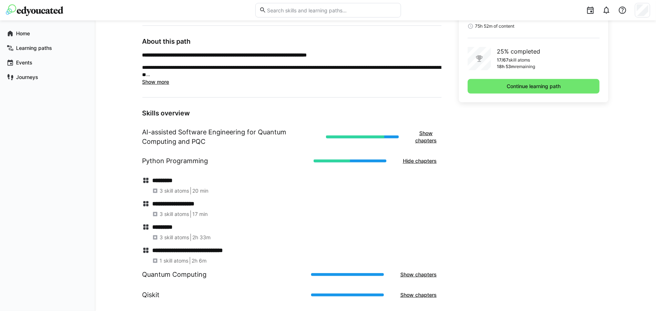
click at [157, 229] on h4 "*********" at bounding box center [296, 226] width 289 height 7
click at [315, 233] on div "********* 3 skill atoms 2h 33m" at bounding box center [296, 231] width 289 height 17
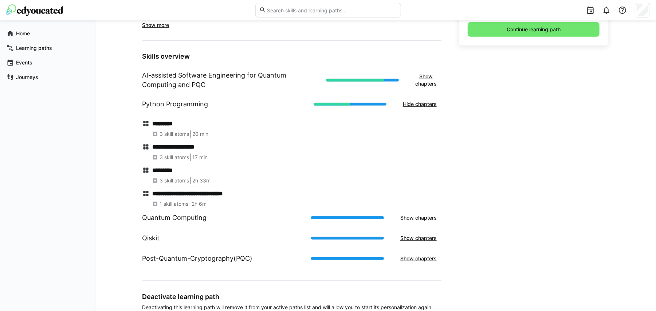
scroll to position [272, 0]
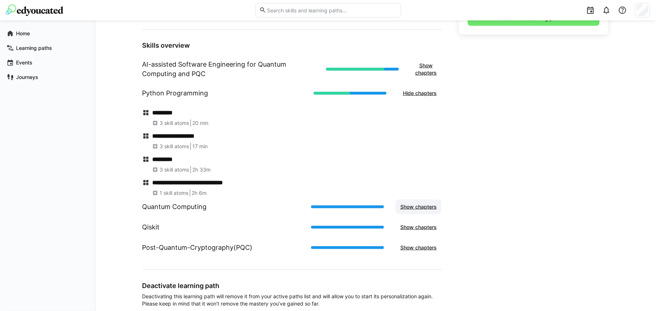
click at [425, 207] on span "Show chapters" at bounding box center [418, 206] width 39 height 7
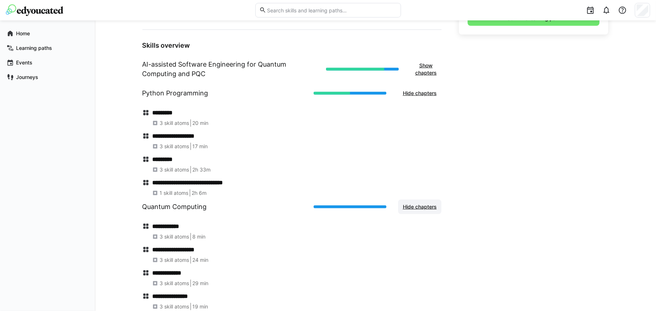
click at [425, 207] on span "Hide chapters" at bounding box center [419, 206] width 36 height 7
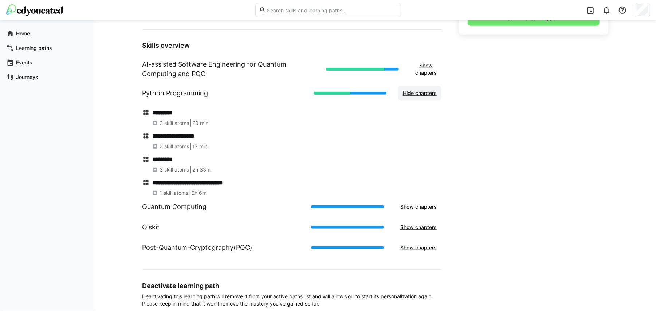
click at [420, 91] on span "Hide chapters" at bounding box center [419, 93] width 36 height 7
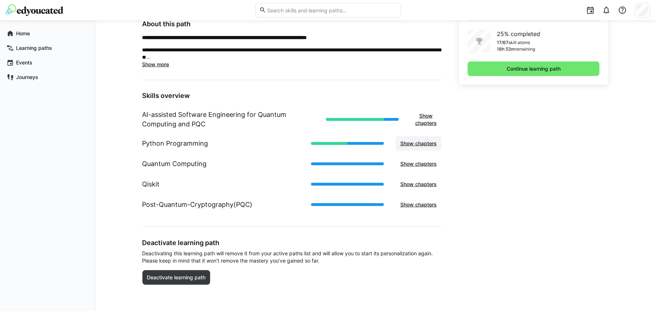
scroll to position [223, 0]
click at [0, 0] on app-navigation-label "Learning paths" at bounding box center [0, 0] width 0 height 0
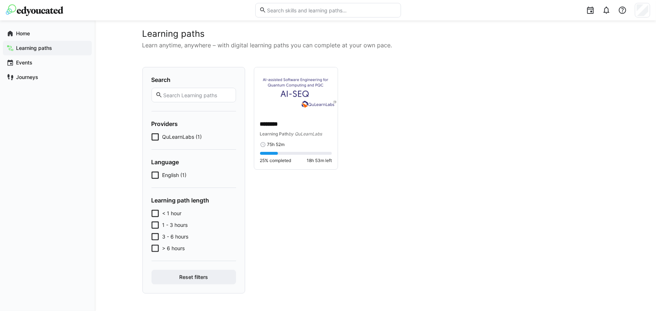
scroll to position [10, 0]
click at [296, 133] on span "by QuLearnLabs" at bounding box center [305, 133] width 33 height 5
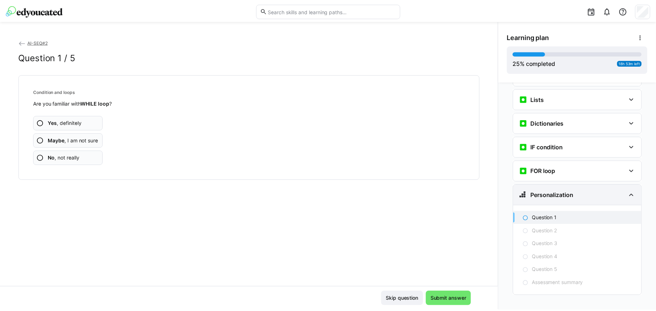
scroll to position [419, 0]
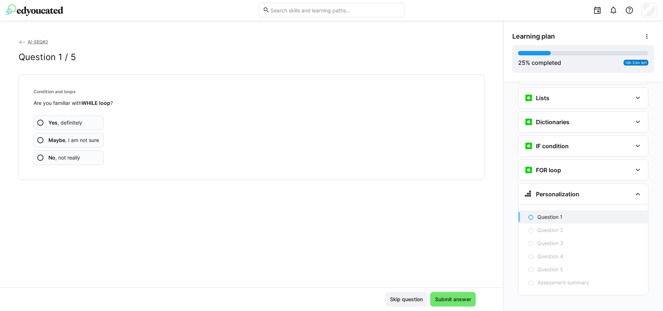
click at [28, 41] on span "AI-SEQ#2" at bounding box center [38, 41] width 20 height 5
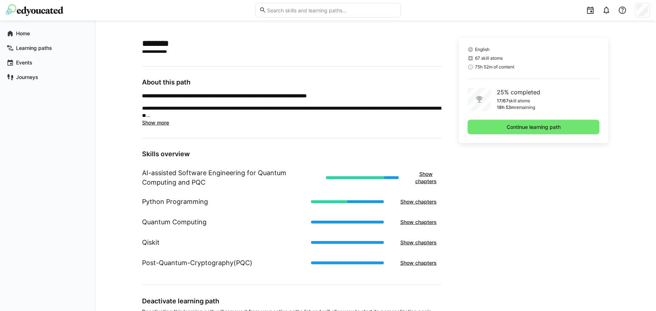
scroll to position [166, 0]
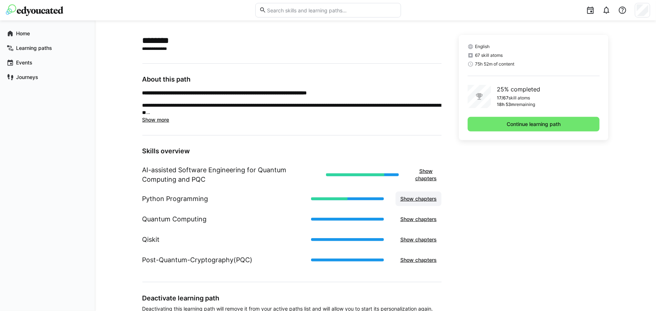
click at [420, 202] on span "Show chapters" at bounding box center [418, 198] width 39 height 7
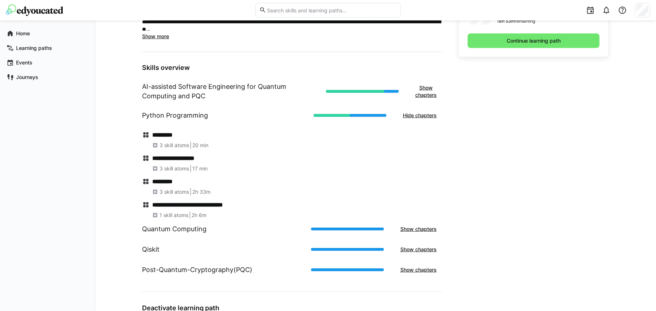
scroll to position [253, 0]
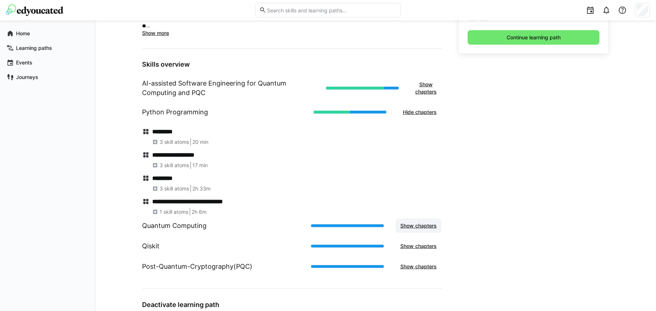
click at [412, 225] on span "Show chapters" at bounding box center [418, 225] width 39 height 7
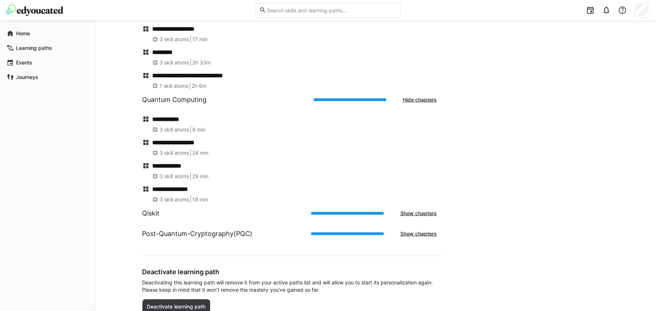
scroll to position [409, 0]
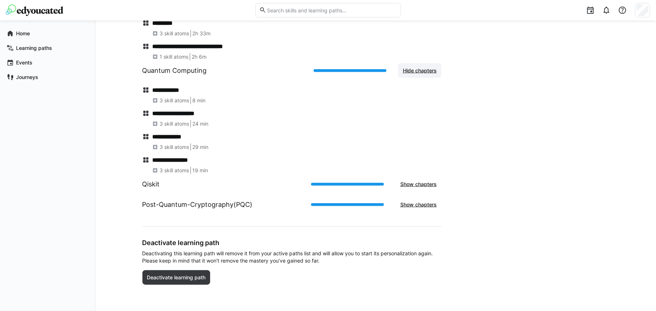
click at [409, 72] on span "Hide chapters" at bounding box center [419, 70] width 36 height 7
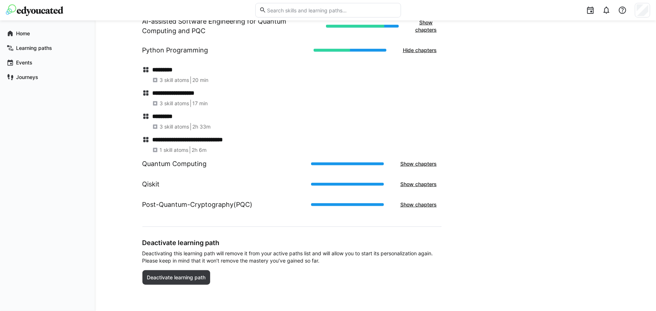
scroll to position [63, 0]
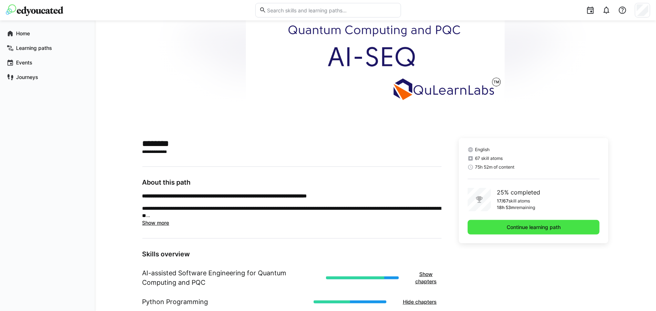
click at [543, 225] on span "Continue learning path" at bounding box center [533, 226] width 56 height 7
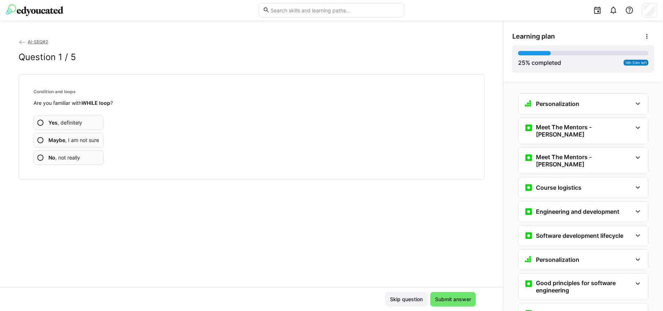
click at [43, 40] on span "AI-SEQ#2" at bounding box center [38, 41] width 20 height 5
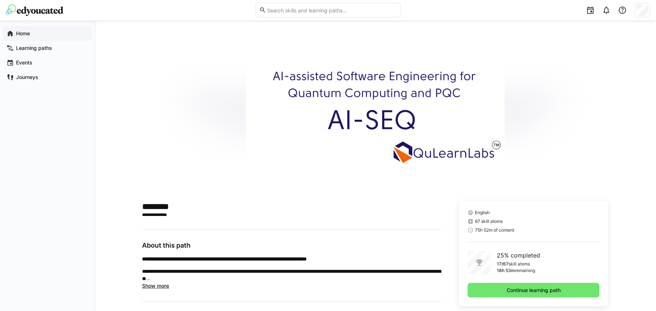
click at [23, 28] on div "Home" at bounding box center [47, 33] width 89 height 15
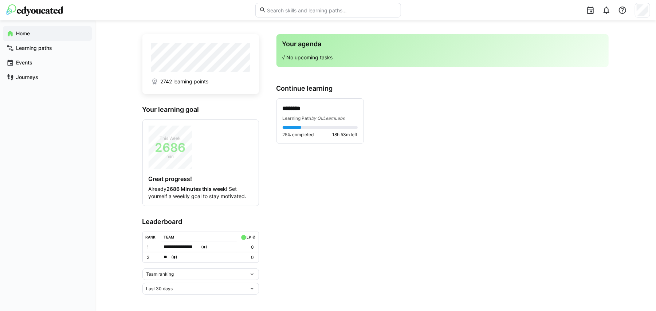
scroll to position [6, 0]
click at [29, 52] on div "Learning paths" at bounding box center [47, 48] width 89 height 15
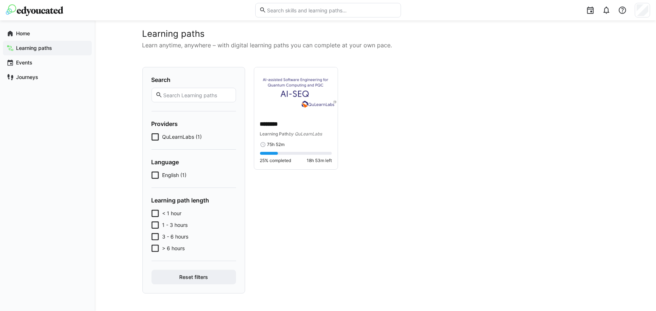
scroll to position [10, 0]
click at [195, 92] on input "text" at bounding box center [196, 95] width 69 height 7
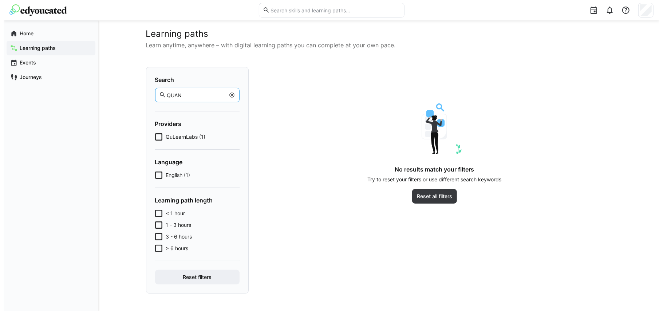
scroll to position [0, 0]
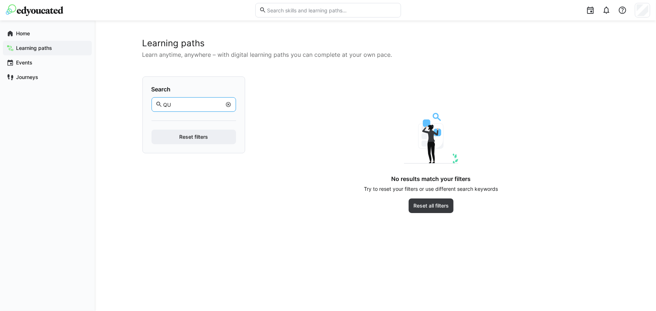
type input "Q"
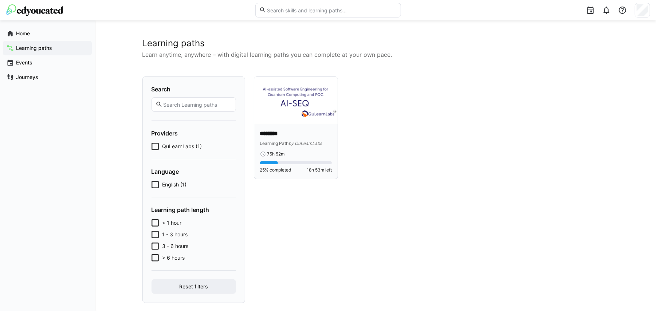
click at [282, 138] on div "******** Learning Path by QuLearnLabs" at bounding box center [296, 138] width 72 height 17
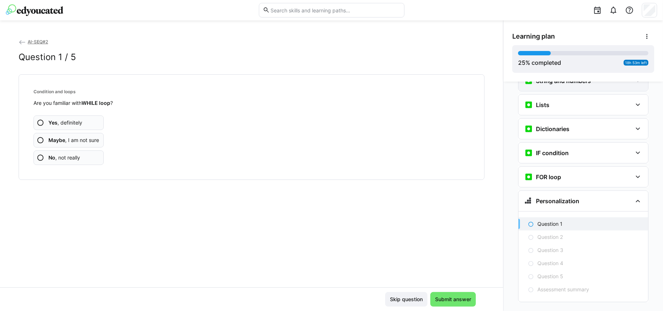
scroll to position [419, 0]
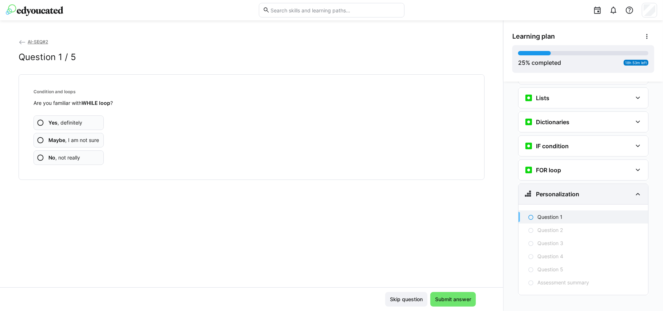
click at [635, 190] on eds-icon at bounding box center [637, 194] width 9 height 9
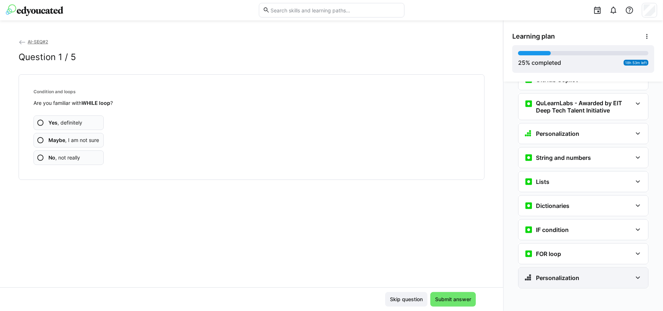
scroll to position [329, 0]
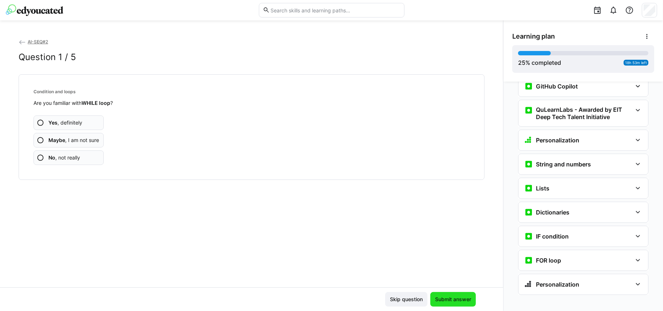
click at [448, 301] on span "Submit answer" at bounding box center [453, 299] width 38 height 7
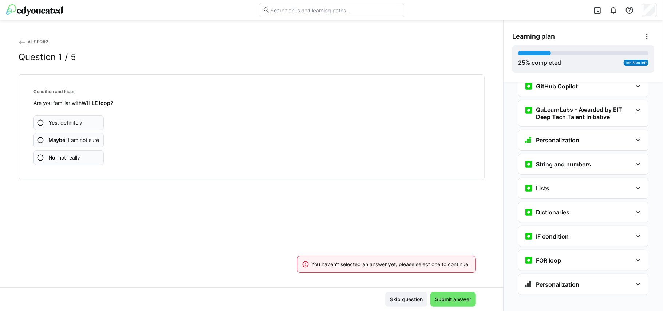
click at [77, 117] on app-assessment-question-radio "Yes , definitely" at bounding box center [68, 122] width 70 height 15
click at [84, 124] on app-assessment-question-radio "Yes , definitely" at bounding box center [68, 122] width 70 height 15
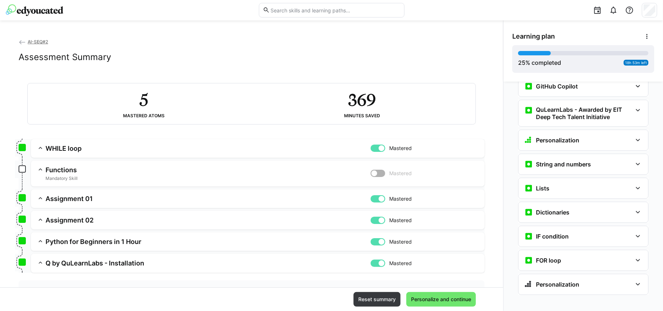
click at [371, 179] on app-assessment-toggle "Mastered" at bounding box center [425, 174] width 108 height 16
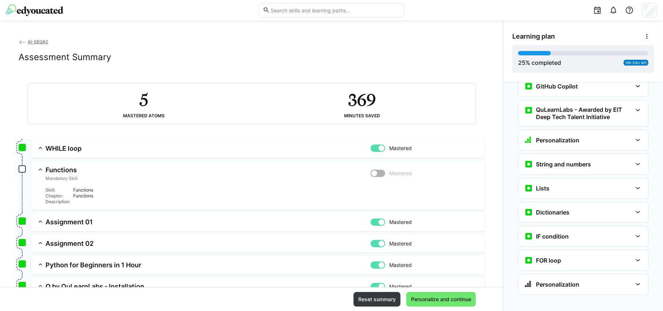
scroll to position [52, 0]
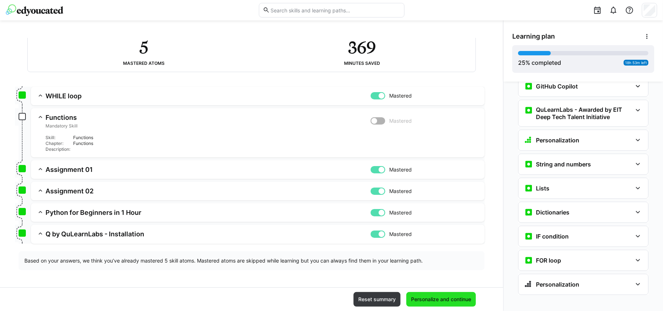
click at [436, 294] on span "Personalize and continue" at bounding box center [441, 299] width 70 height 15
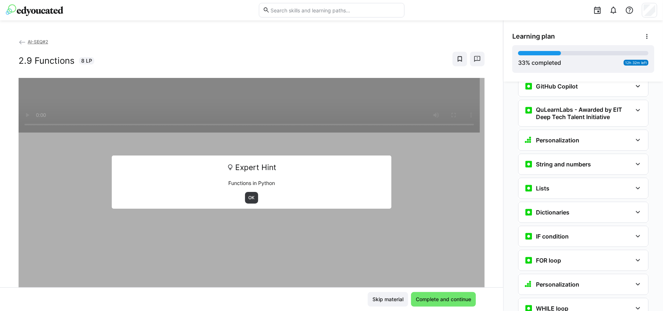
scroll to position [499, 0]
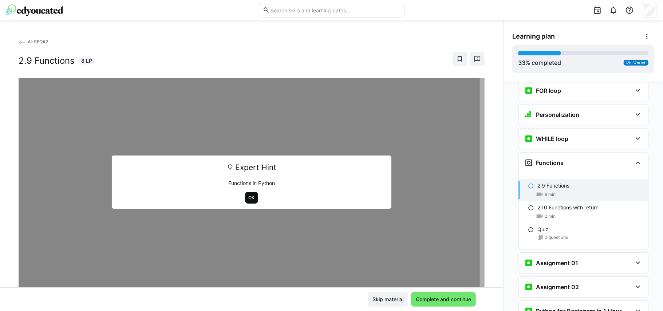
click at [248, 199] on span "OK" at bounding box center [252, 198] width 8 height 6
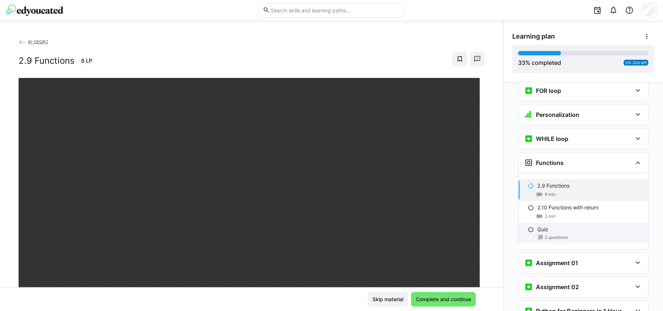
click at [546, 226] on div "Quiz 2 questions" at bounding box center [583, 233] width 130 height 20
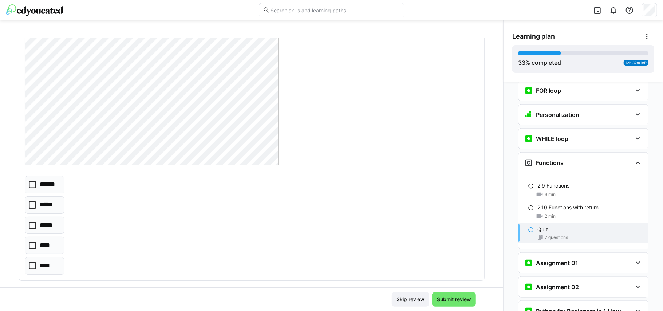
scroll to position [79, 0]
click at [32, 245] on icon at bounding box center [32, 241] width 7 height 7
click at [32, 261] on icon at bounding box center [32, 262] width 7 height 7
click at [31, 226] on icon at bounding box center [32, 221] width 7 height 7
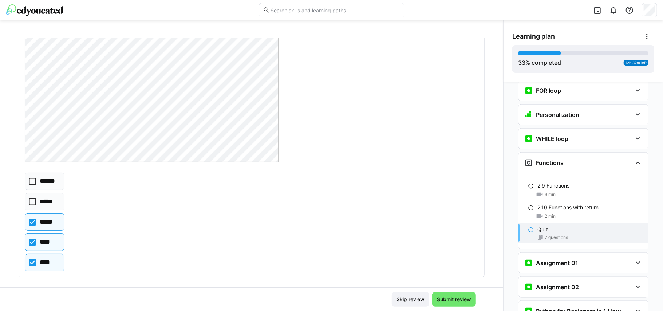
click at [31, 201] on icon at bounding box center [32, 201] width 7 height 7
click at [31, 182] on icon at bounding box center [32, 181] width 7 height 7
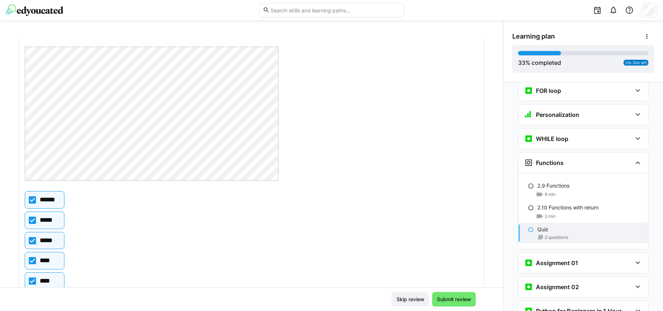
scroll to position [57, 0]
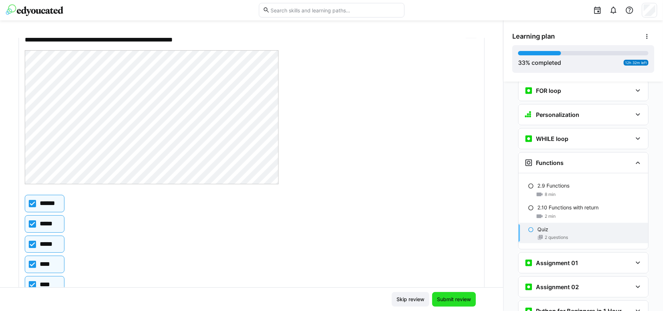
click at [448, 298] on span "Submit review" at bounding box center [454, 299] width 36 height 7
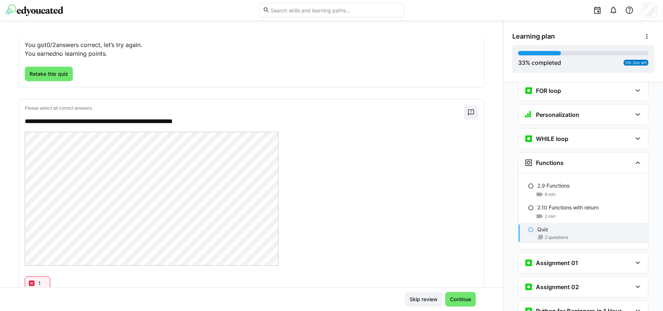
scroll to position [50, 0]
click at [54, 69] on span "Retake this quiz" at bounding box center [49, 75] width 48 height 15
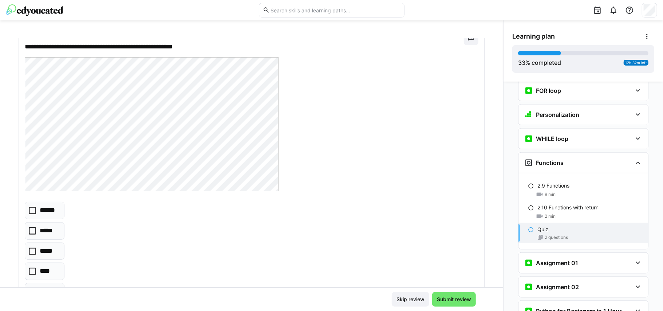
click at [40, 213] on p "******" at bounding box center [49, 210] width 19 height 9
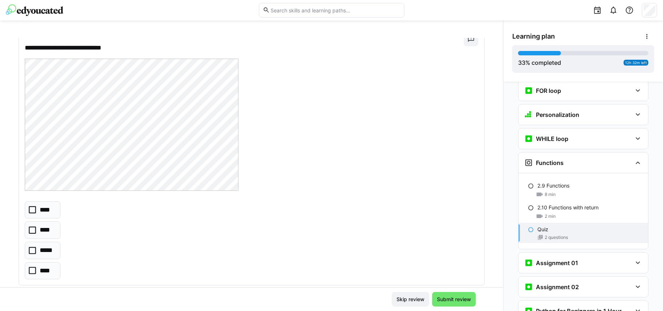
scroll to position [356, 0]
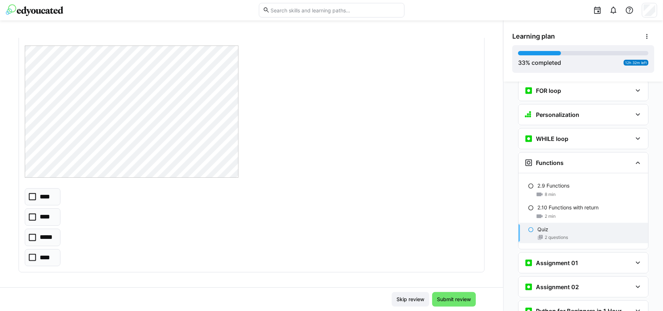
click at [31, 241] on icon at bounding box center [32, 237] width 7 height 7
click at [456, 296] on span "Submit review" at bounding box center [454, 299] width 36 height 7
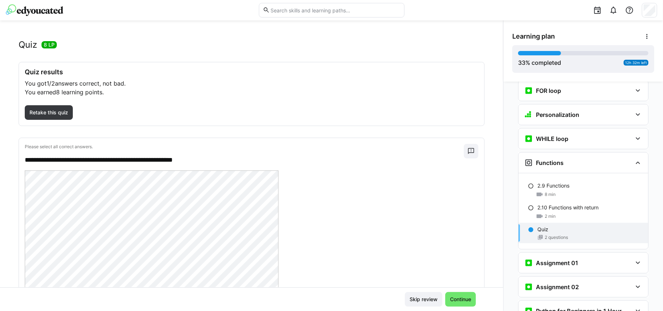
scroll to position [0, 0]
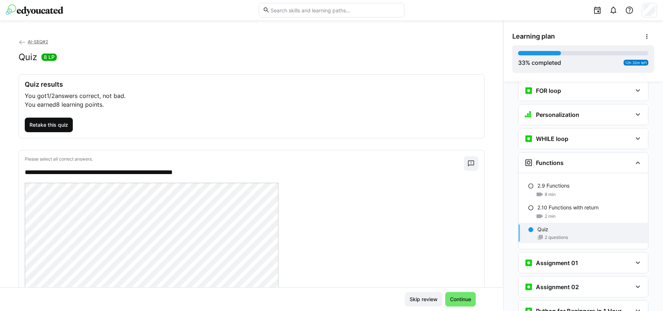
click at [51, 123] on span "Retake this quiz" at bounding box center [48, 124] width 41 height 7
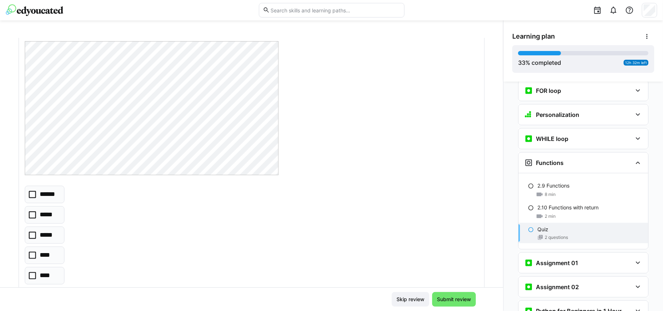
scroll to position [83, 0]
click at [29, 175] on icon at bounding box center [32, 177] width 7 height 7
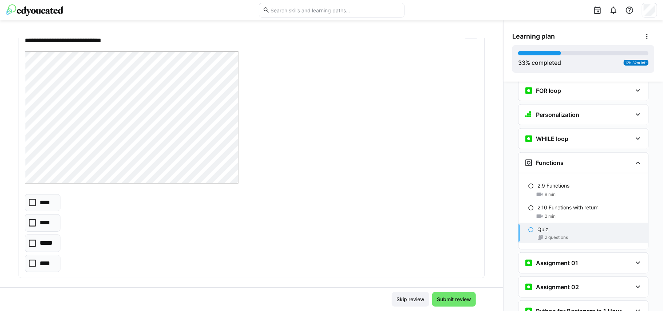
scroll to position [361, 0]
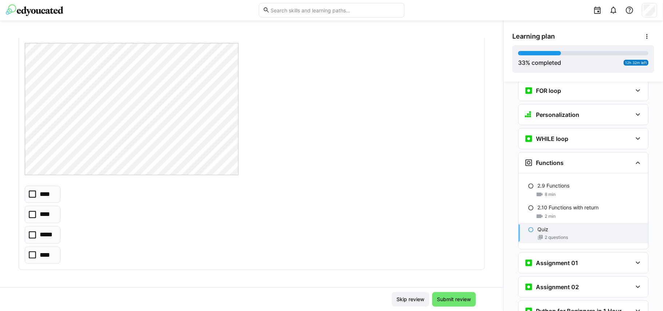
click at [32, 194] on icon at bounding box center [32, 193] width 7 height 7
click at [30, 213] on icon at bounding box center [32, 214] width 7 height 7
click at [29, 236] on icon at bounding box center [32, 234] width 7 height 7
click at [31, 251] on icon at bounding box center [32, 254] width 7 height 7
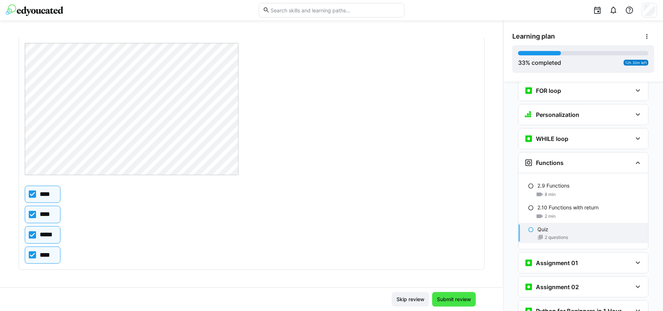
click at [462, 299] on span "Submit review" at bounding box center [454, 299] width 36 height 7
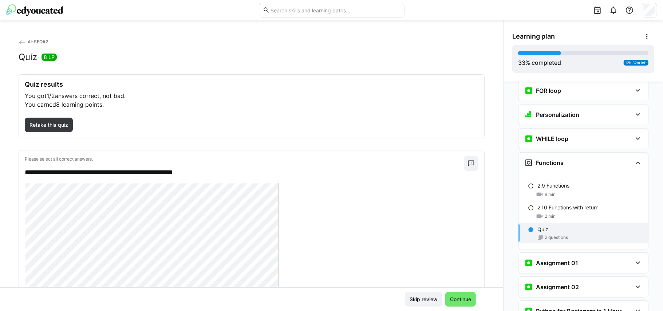
scroll to position [343, 0]
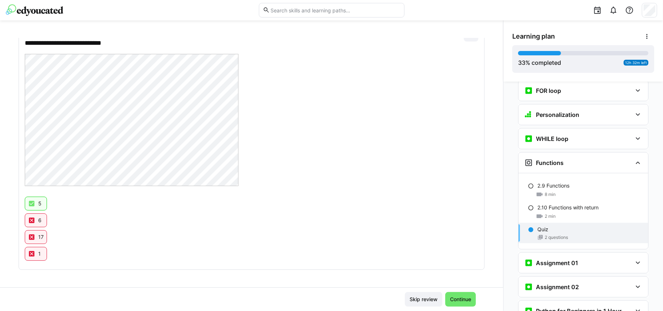
click at [33, 218] on eds-icon at bounding box center [31, 220] width 7 height 7
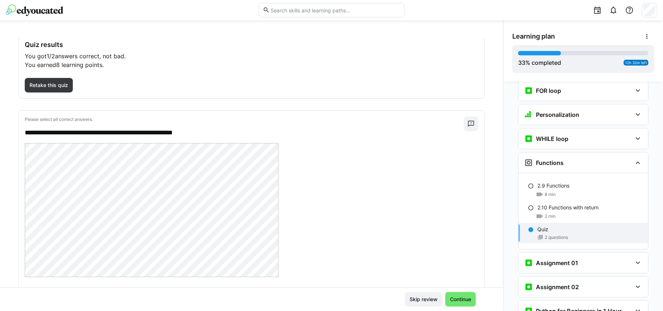
scroll to position [11, 0]
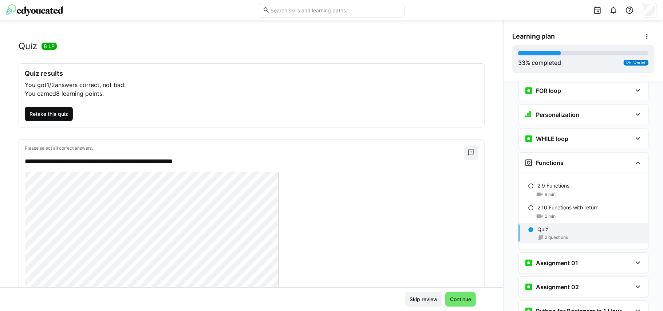
click at [55, 115] on span "Retake this quiz" at bounding box center [48, 113] width 41 height 7
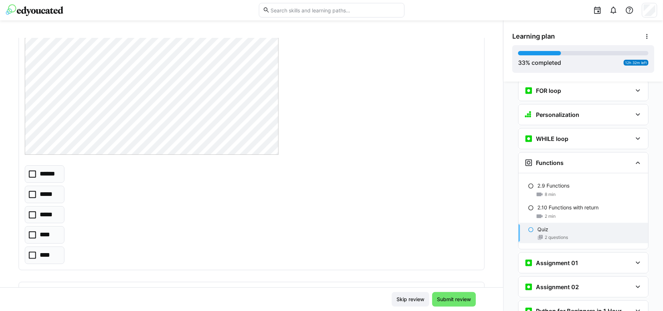
scroll to position [105, 0]
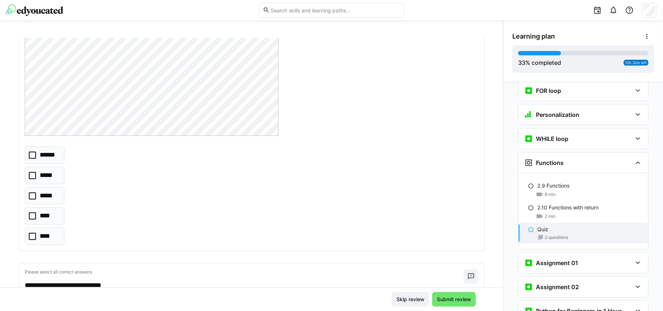
click at [41, 153] on p "******" at bounding box center [49, 154] width 19 height 9
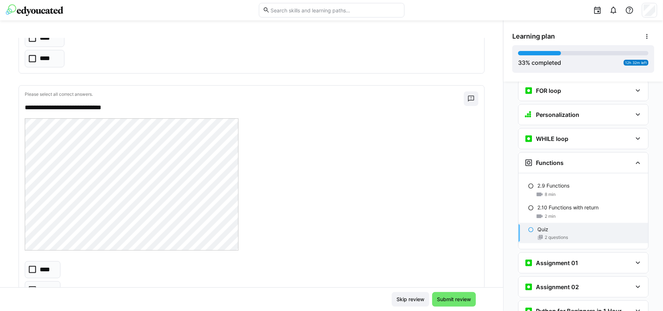
scroll to position [361, 0]
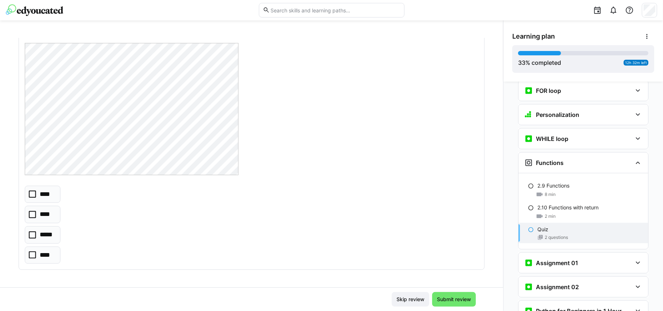
click at [35, 190] on icon at bounding box center [32, 193] width 7 height 7
click at [460, 296] on span "Submit review" at bounding box center [454, 299] width 36 height 7
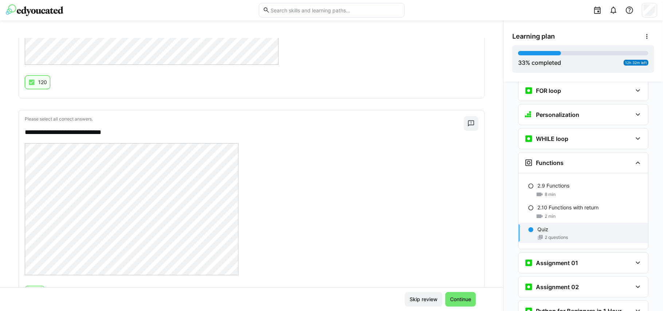
scroll to position [292, 0]
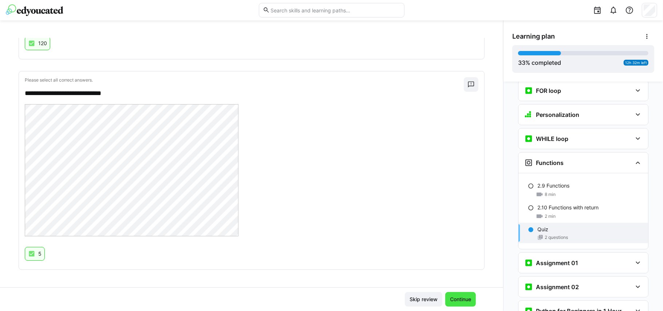
click at [457, 295] on span "Continue" at bounding box center [460, 299] width 31 height 15
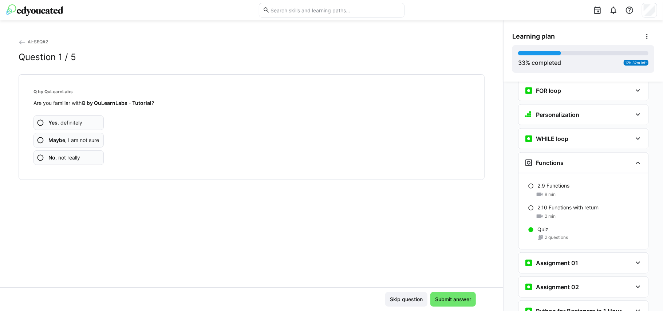
scroll to position [574, 0]
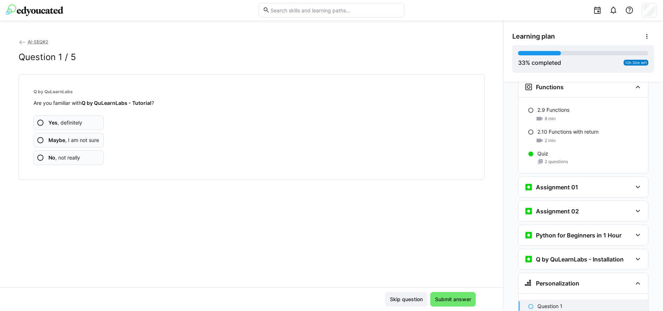
click at [71, 124] on span "Yes , definitely" at bounding box center [65, 122] width 34 height 7
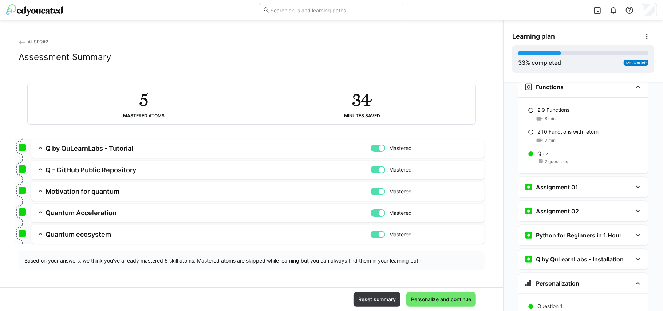
scroll to position [0, 0]
click at [103, 143] on app-summary-expansion "Q by QuLearnLabs - Tutorial Mastered Skill: Q by QuLearnLabs - Tutorial Chapter…" at bounding box center [258, 148] width 454 height 19
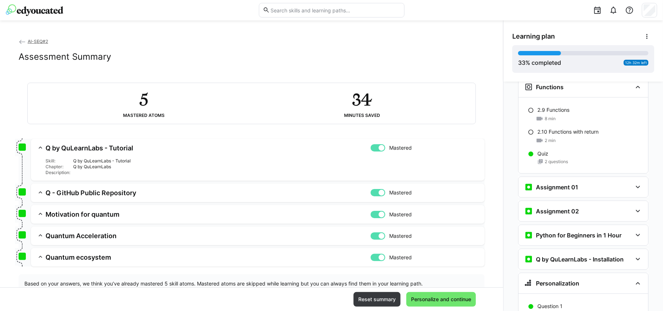
click at [92, 160] on div "Q by QuLearnLabs - Tutorial" at bounding box center [275, 161] width 405 height 6
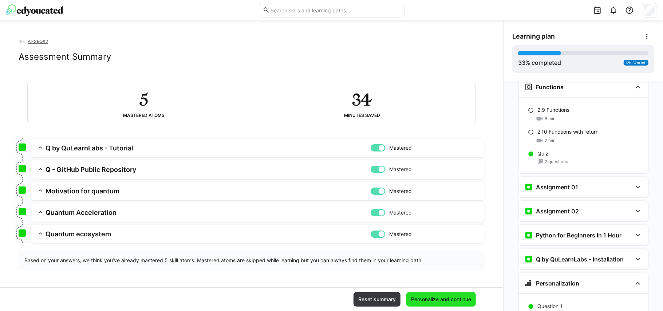
click at [452, 296] on span "Personalize and continue" at bounding box center [441, 299] width 62 height 7
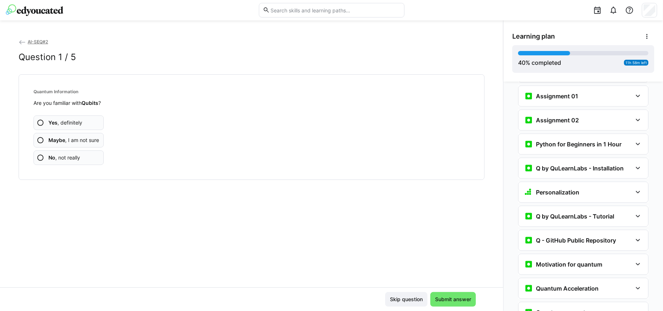
scroll to position [811, 0]
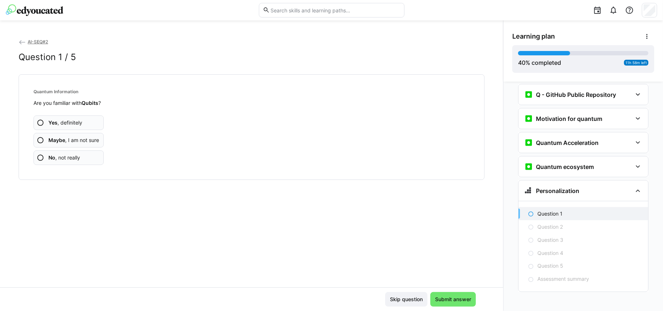
click at [74, 119] on span "Yes , definitely" at bounding box center [65, 122] width 34 height 7
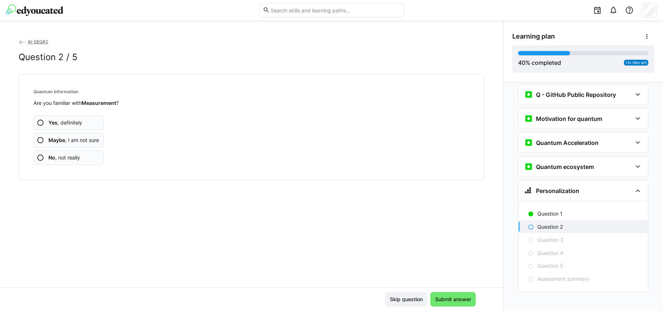
click at [80, 122] on span "Yes , definitely" at bounding box center [65, 122] width 34 height 7
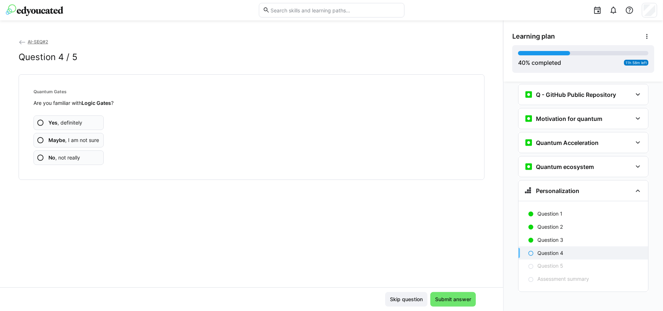
click at [80, 122] on span "Yes , definitely" at bounding box center [65, 122] width 34 height 7
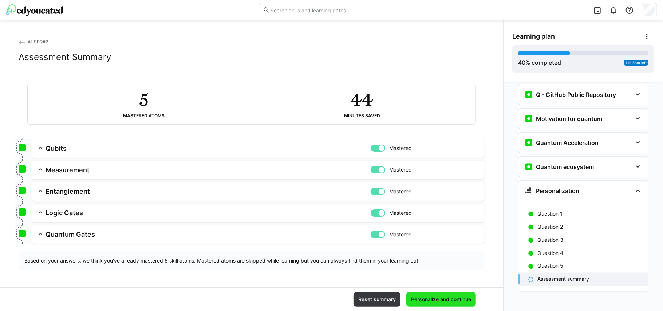
click at [418, 297] on span "Personalize and continue" at bounding box center [441, 299] width 62 height 7
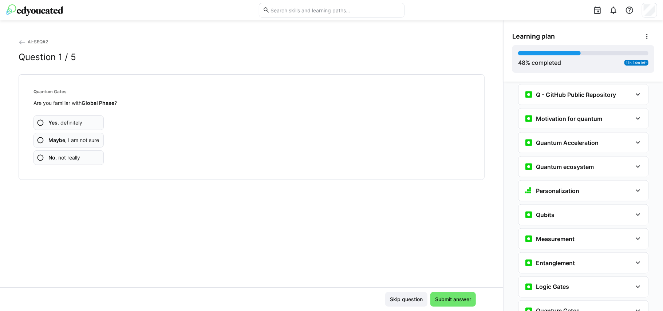
scroll to position [957, 0]
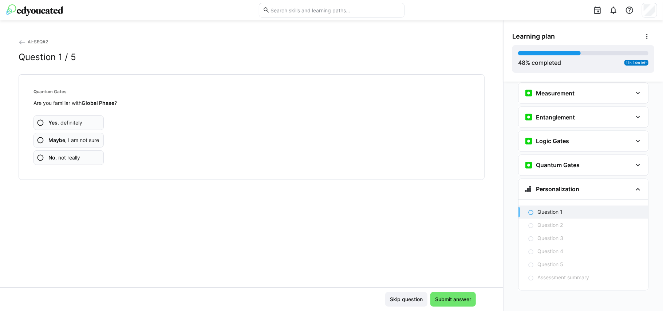
click at [85, 119] on app-assessment-question-radio "Yes , definitely" at bounding box center [68, 122] width 70 height 15
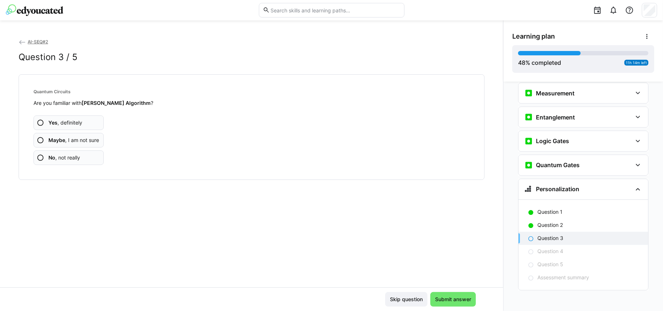
click at [83, 124] on app-assessment-question-radio "Yes , definitely" at bounding box center [68, 122] width 70 height 15
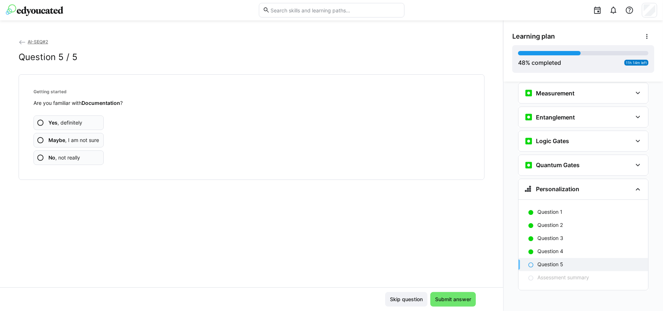
click at [83, 124] on app-assessment-question-radio "Yes , definitely" at bounding box center [68, 122] width 70 height 15
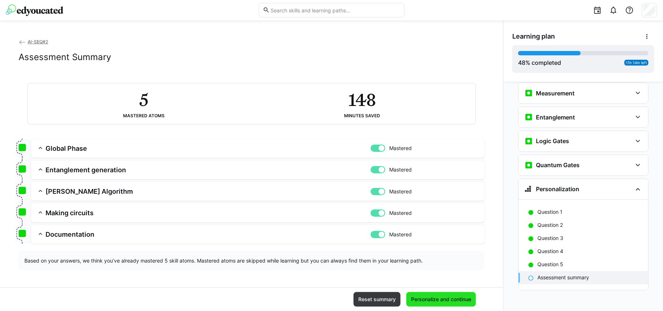
click at [433, 301] on span "Personalize and continue" at bounding box center [441, 299] width 62 height 7
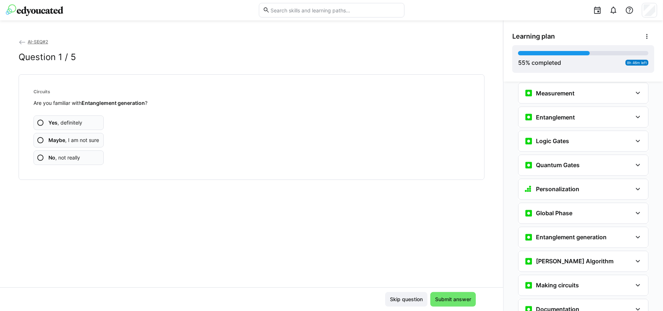
scroll to position [1102, 0]
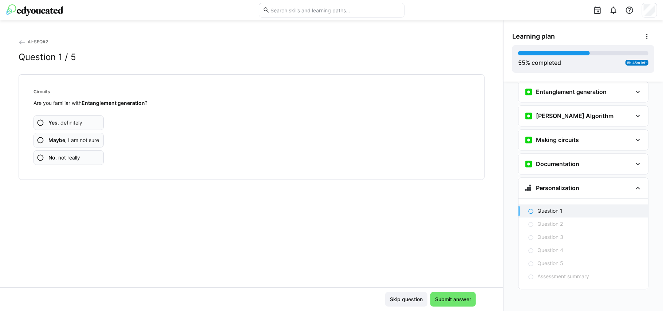
click at [82, 121] on app-assessment-question-radio "Yes , definitely" at bounding box center [68, 122] width 70 height 15
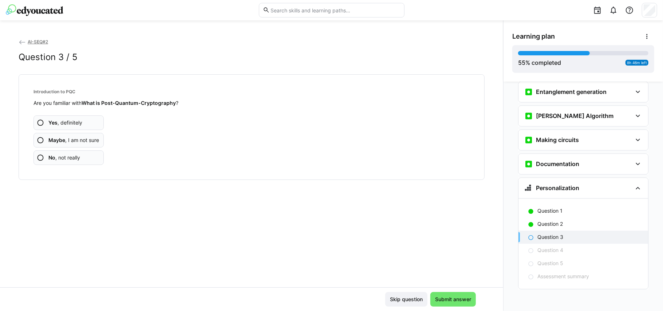
click at [82, 121] on app-assessment-question-radio "Yes , definitely" at bounding box center [68, 122] width 70 height 15
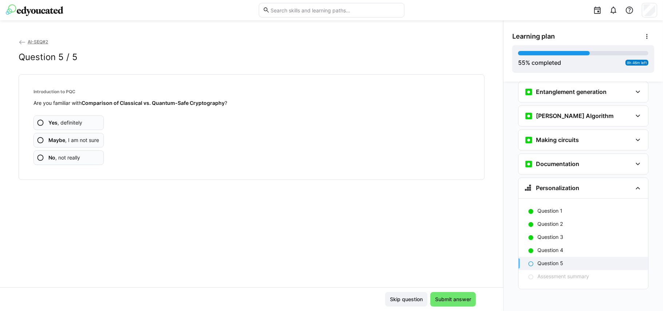
click at [82, 121] on app-assessment-question-radio "Yes , definitely" at bounding box center [68, 122] width 70 height 15
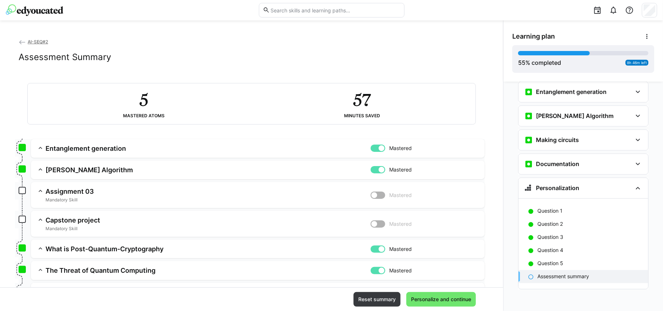
click at [552, 277] on p "Assessment summary" at bounding box center [563, 276] width 52 height 7
click at [63, 193] on h3 "Assignment 03" at bounding box center [207, 191] width 325 height 8
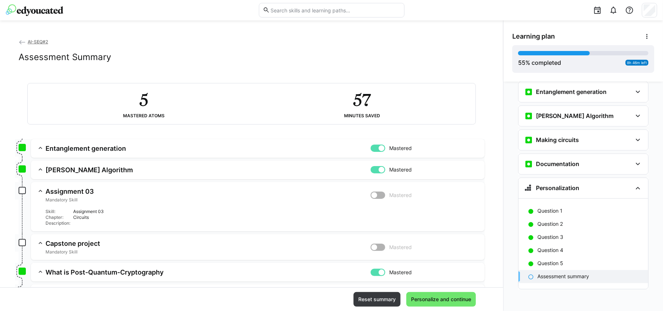
click at [63, 193] on h3 "Assignment 03" at bounding box center [207, 191] width 325 height 8
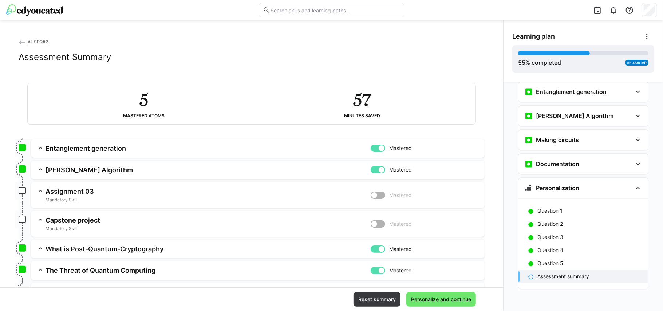
click at [77, 223] on h3 "Capstone project" at bounding box center [207, 220] width 325 height 8
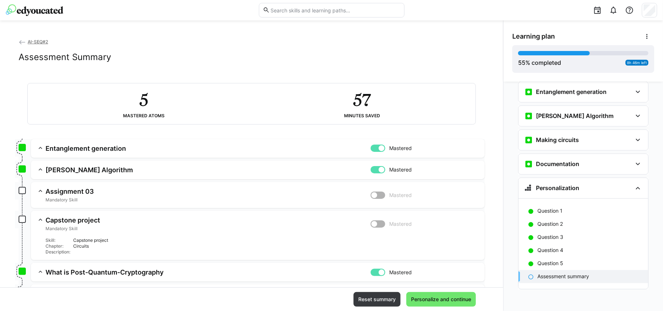
click at [77, 223] on h3 "Capstone project" at bounding box center [207, 220] width 325 height 8
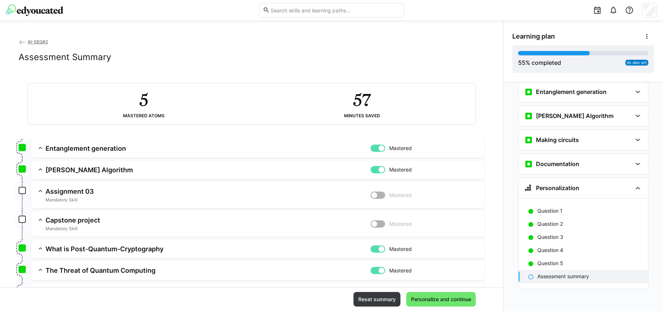
scroll to position [58, 0]
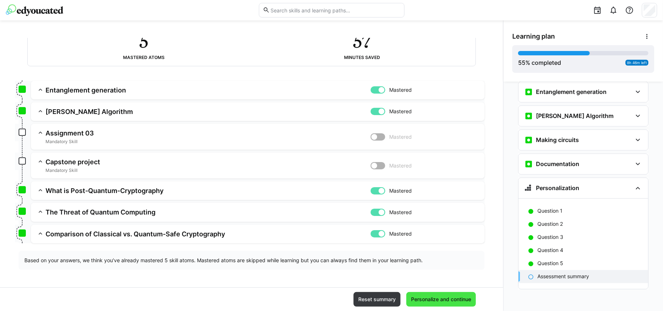
click at [426, 299] on span "Personalize and continue" at bounding box center [441, 299] width 62 height 7
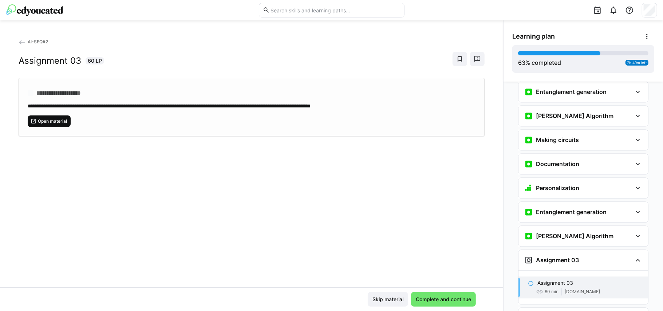
scroll to position [1273, 0]
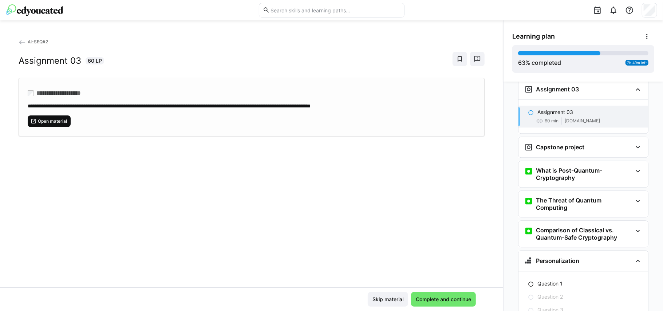
click at [64, 122] on span "Open material" at bounding box center [52, 121] width 31 height 6
click at [440, 299] on span "Complete and continue" at bounding box center [444, 299] width 58 height 7
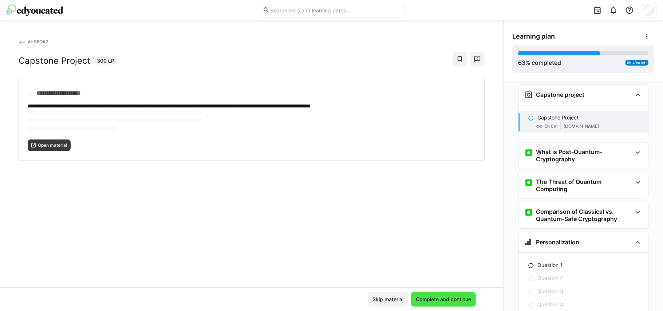
scroll to position [1328, 0]
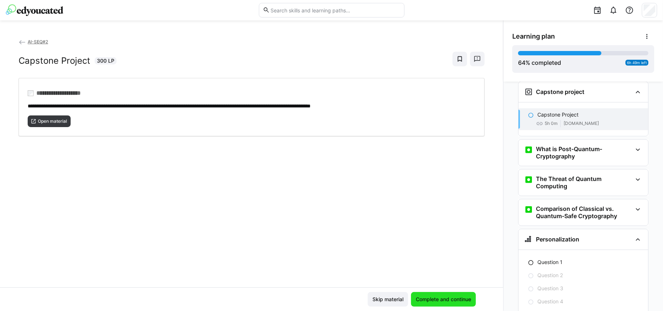
click at [440, 299] on span "Complete and continue" at bounding box center [444, 299] width 58 height 7
click at [55, 123] on span "Open material" at bounding box center [52, 121] width 31 height 6
click at [441, 300] on span "Complete and continue" at bounding box center [444, 299] width 58 height 7
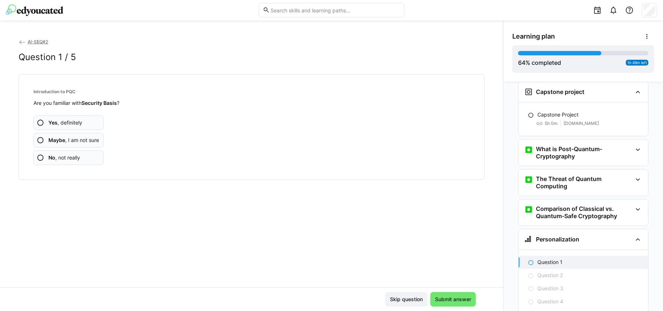
scroll to position [1382, 0]
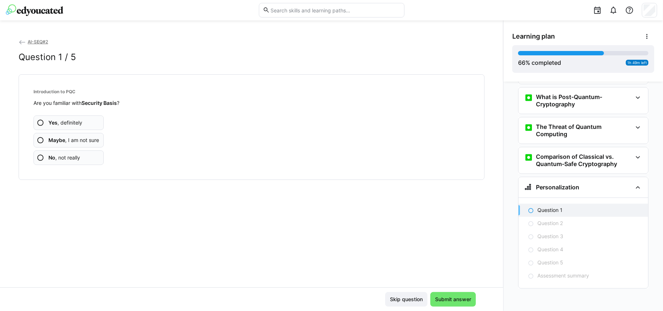
click at [82, 122] on app-assessment-question-radio "Yes , definitely" at bounding box center [68, 122] width 70 height 15
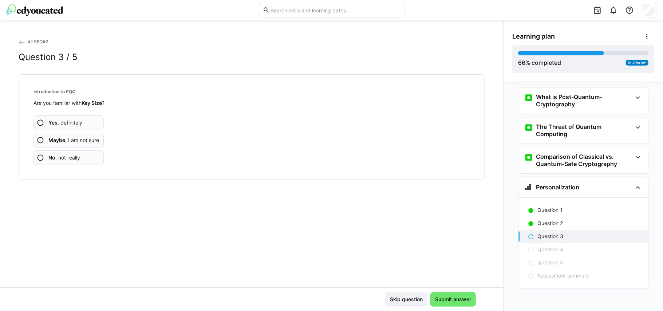
click at [82, 122] on app-assessment-question-radio "Yes , definitely" at bounding box center [68, 122] width 70 height 15
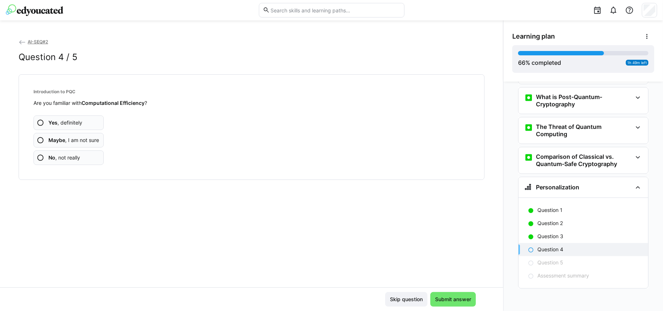
click at [82, 122] on app-assessment-question-radio "Yes , definitely" at bounding box center [68, 122] width 70 height 15
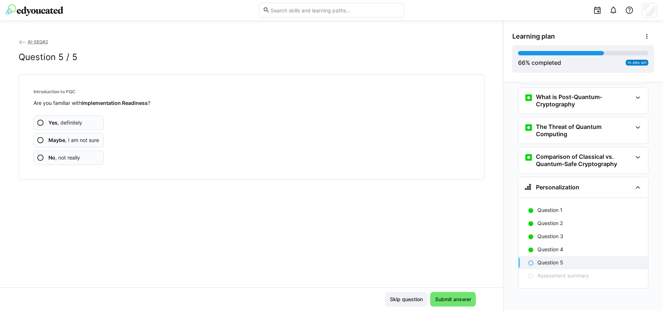
click at [82, 122] on app-assessment-question-radio "Yes , definitely" at bounding box center [68, 122] width 70 height 15
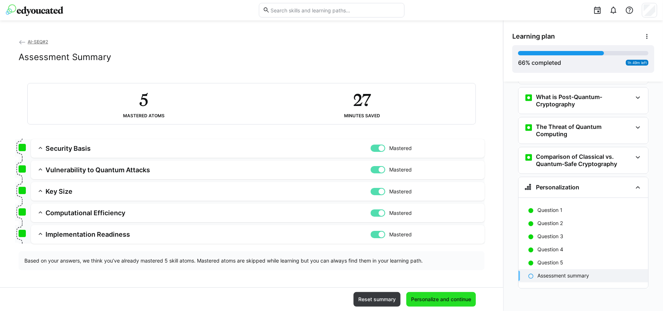
click at [455, 298] on span "Personalize and continue" at bounding box center [441, 299] width 62 height 7
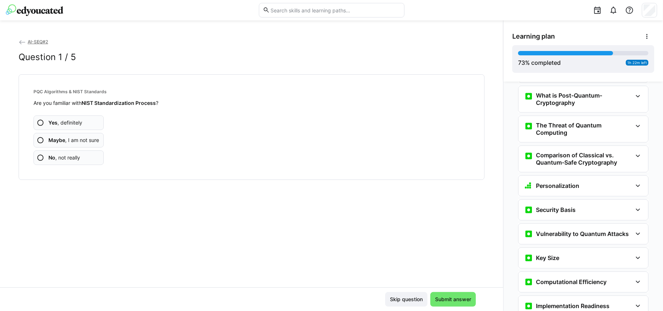
scroll to position [1527, 0]
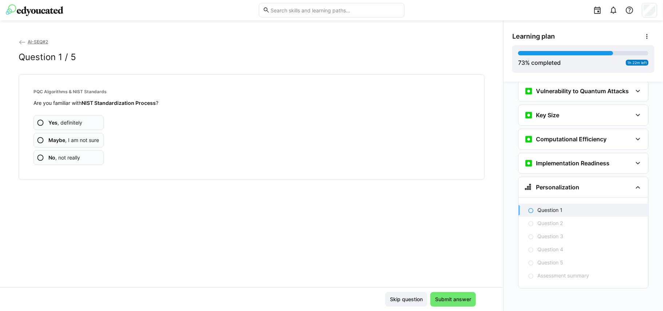
click at [71, 117] on app-assessment-question-radio "Yes , definitely" at bounding box center [68, 122] width 70 height 15
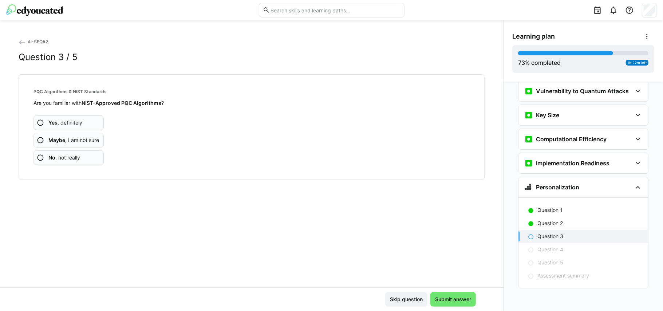
click at [72, 124] on span "Yes , definitely" at bounding box center [65, 122] width 34 height 7
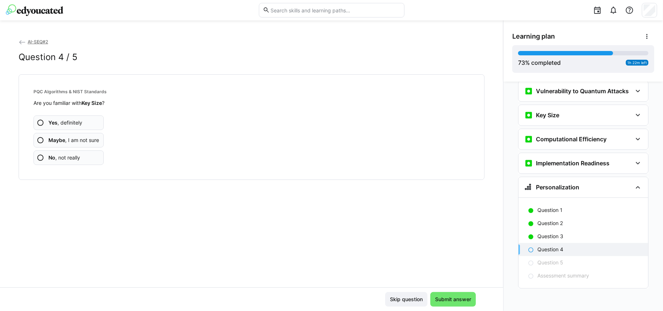
click at [82, 123] on app-assessment-question-radio "Yes , definitely" at bounding box center [68, 122] width 70 height 15
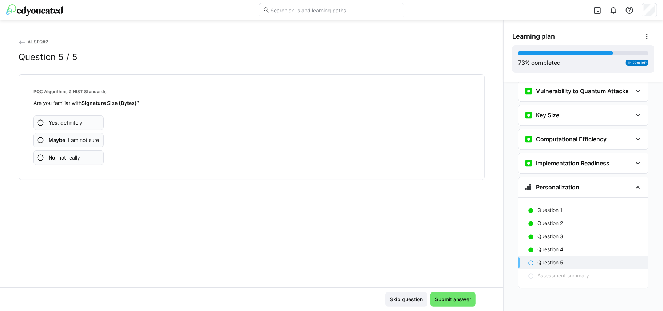
click at [82, 123] on app-assessment-question-radio "Yes , definitely" at bounding box center [68, 122] width 70 height 15
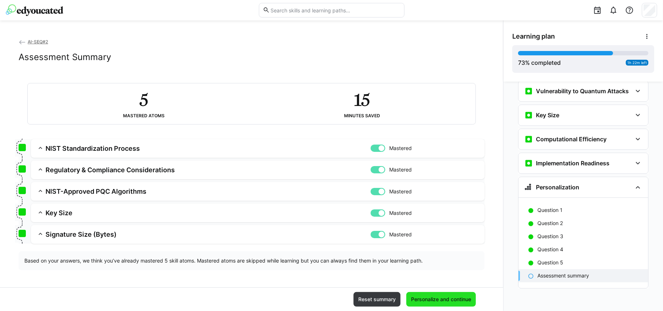
click at [449, 298] on span "Personalize and continue" at bounding box center [441, 299] width 62 height 7
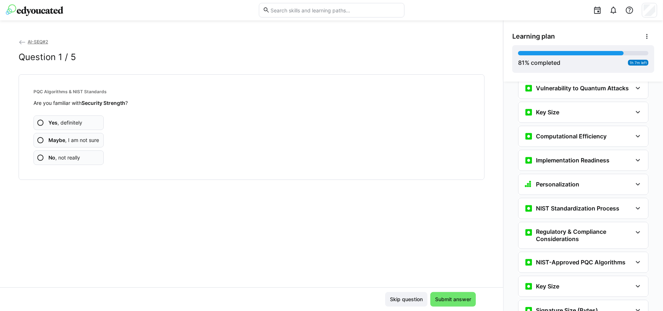
scroll to position [1678, 0]
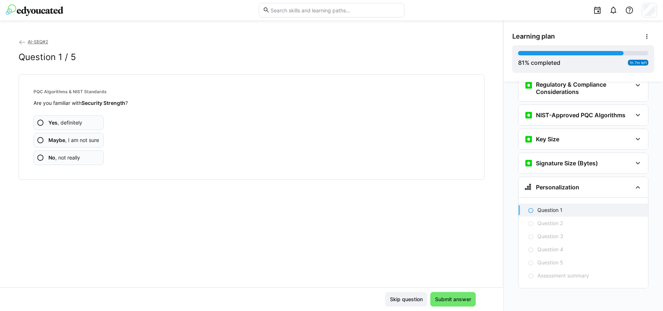
click at [89, 121] on app-assessment-question-radio "Yes , definitely" at bounding box center [68, 122] width 70 height 15
click at [78, 127] on app-assessment-question-radio "Yes , definitely" at bounding box center [68, 122] width 70 height 15
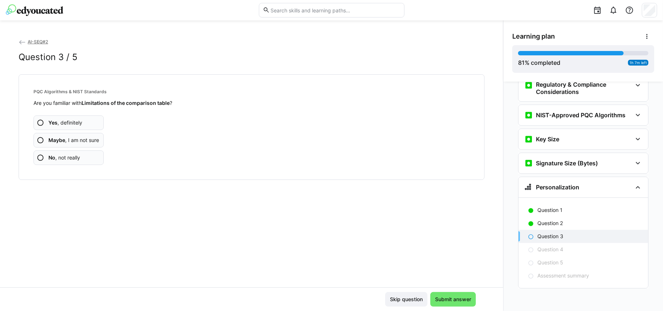
click at [78, 127] on app-assessment-question-radio "Yes , definitely" at bounding box center [68, 122] width 70 height 15
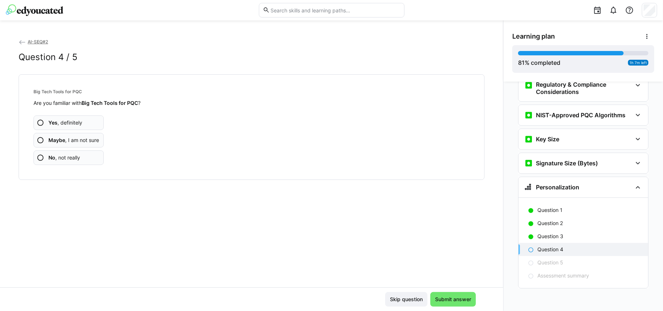
click at [78, 127] on app-assessment-question-radio "Yes , definitely" at bounding box center [68, 122] width 70 height 15
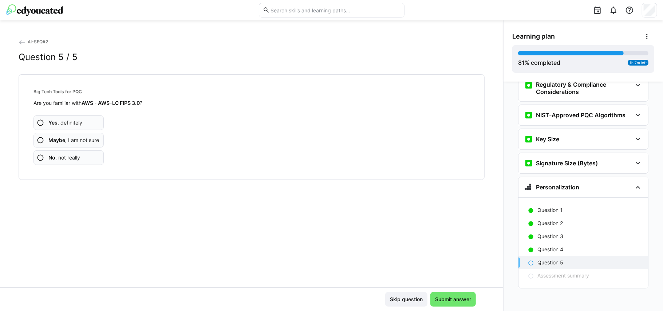
click at [78, 127] on app-assessment-question-radio "Yes , definitely" at bounding box center [68, 122] width 70 height 15
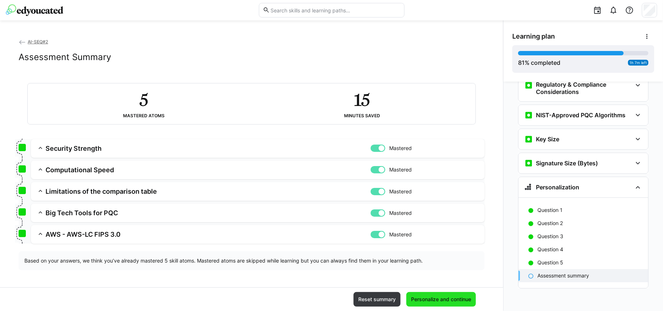
click at [432, 296] on span "Personalize and continue" at bounding box center [441, 299] width 62 height 7
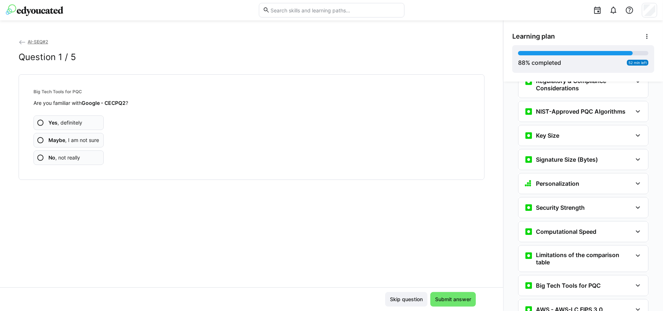
scroll to position [1830, 0]
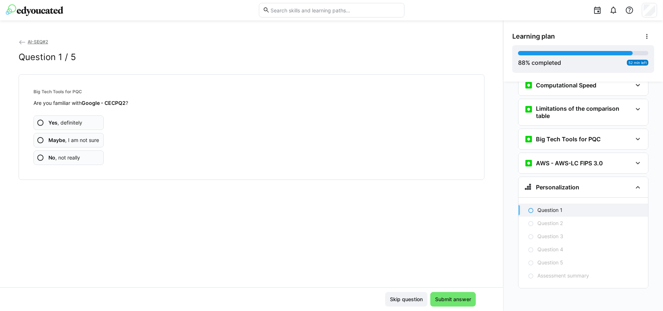
click at [90, 116] on app-assessment-question-radio "Yes , definitely" at bounding box center [68, 122] width 70 height 15
click at [93, 126] on app-assessment-question-radio "Yes , definitely" at bounding box center [68, 122] width 70 height 15
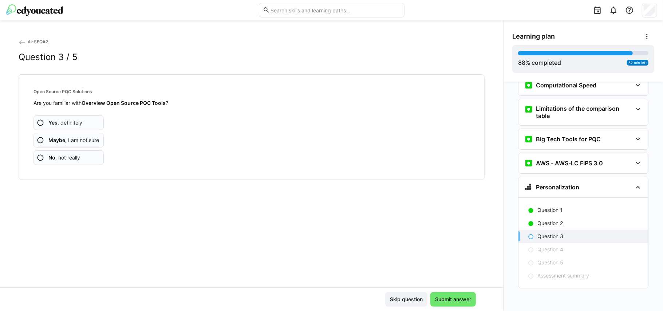
click at [79, 136] on app-assessment-question-radio "Maybe , I am not sure" at bounding box center [68, 140] width 70 height 15
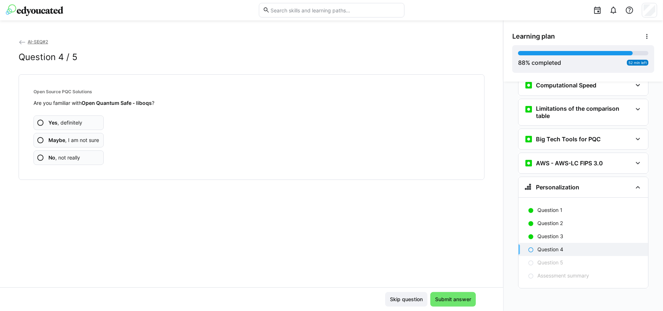
click at [79, 136] on app-assessment-question-radio "Maybe , I am not sure" at bounding box center [68, 140] width 70 height 15
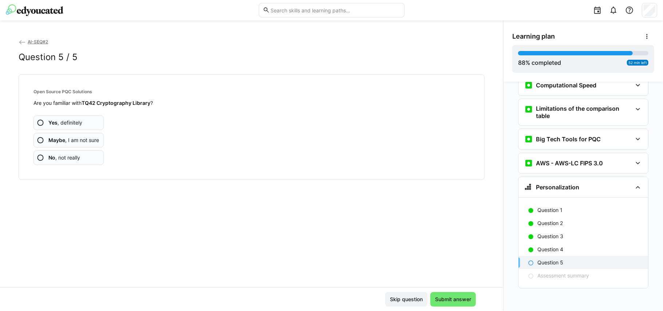
click at [85, 121] on app-assessment-question-radio "Yes , definitely" at bounding box center [68, 122] width 70 height 15
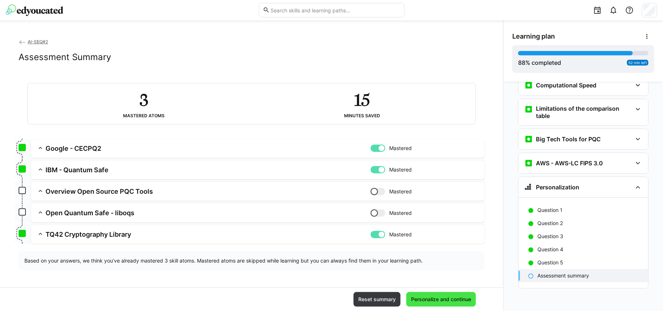
click at [431, 297] on span "Personalize and continue" at bounding box center [441, 299] width 62 height 7
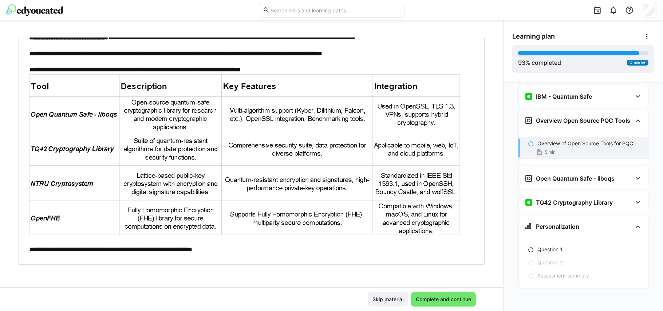
scroll to position [57, 0]
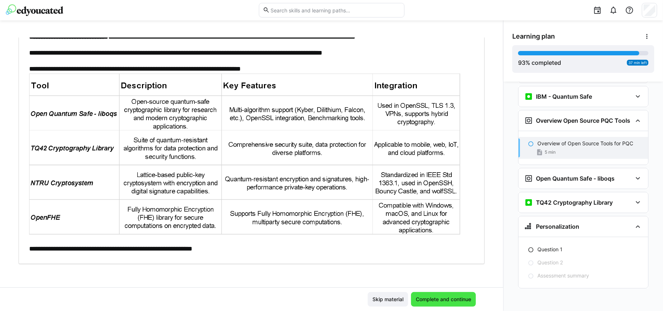
click at [432, 300] on span "Complete and continue" at bounding box center [444, 299] width 58 height 7
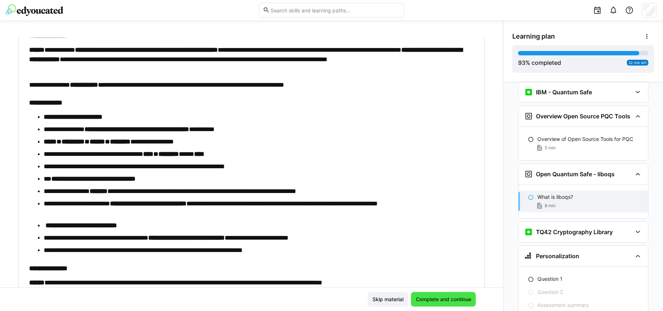
scroll to position [1970, 0]
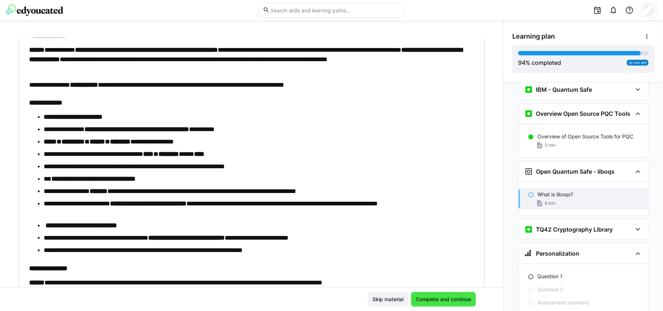
click at [432, 300] on span "Complete and continue" at bounding box center [444, 299] width 58 height 7
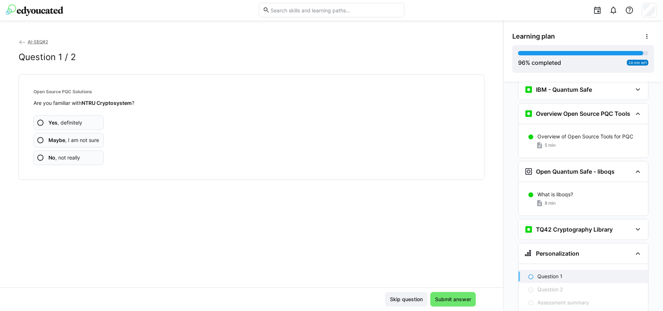
scroll to position [2004, 0]
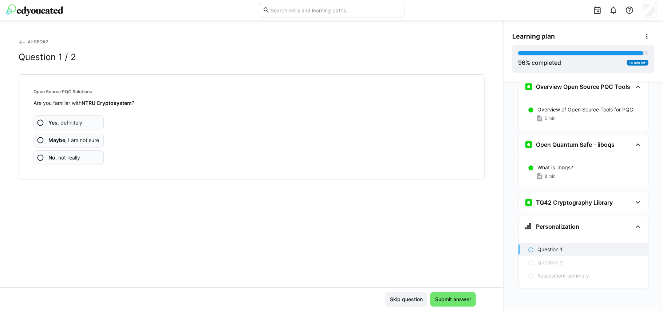
click at [86, 127] on app-assessment-question-radio "Yes , definitely" at bounding box center [68, 122] width 70 height 15
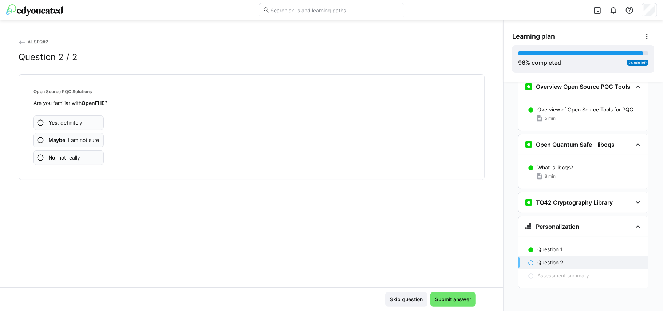
click at [86, 127] on app-assessment-question-radio "Yes , definitely" at bounding box center [68, 122] width 70 height 15
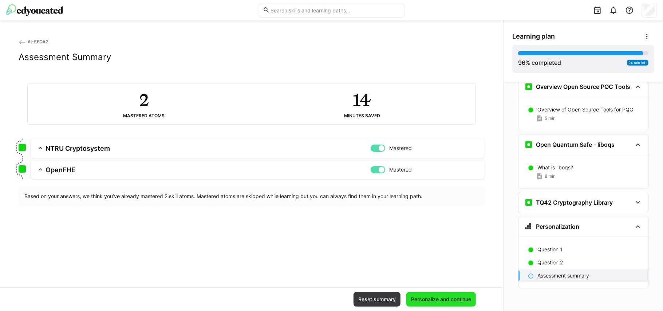
click at [427, 299] on span "Personalize and continue" at bounding box center [441, 299] width 62 height 7
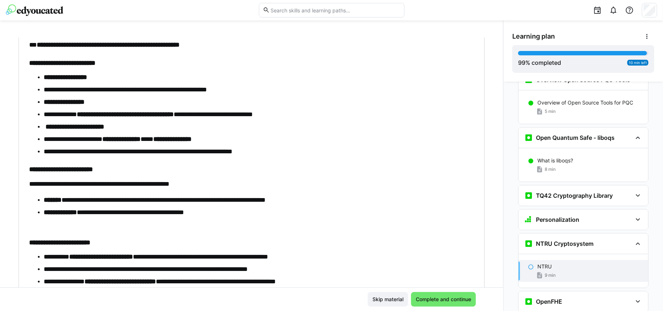
scroll to position [211, 0]
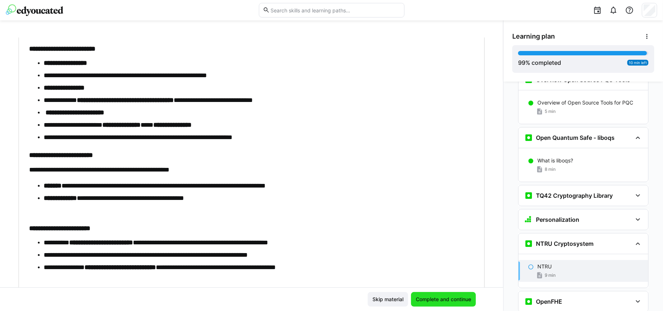
click at [425, 297] on span "Complete and continue" at bounding box center [444, 299] width 58 height 7
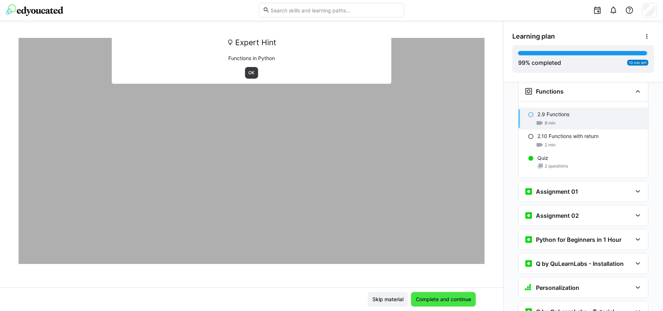
scroll to position [563, 0]
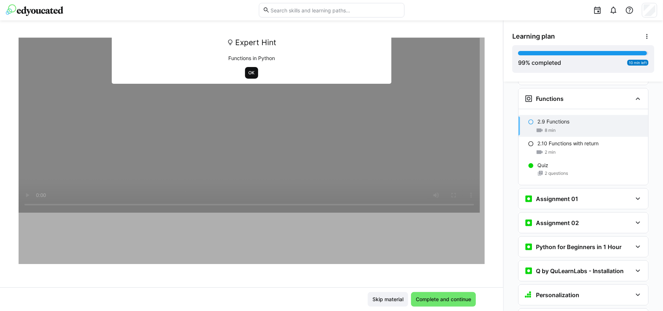
click at [246, 68] on span "OK" at bounding box center [251, 73] width 13 height 12
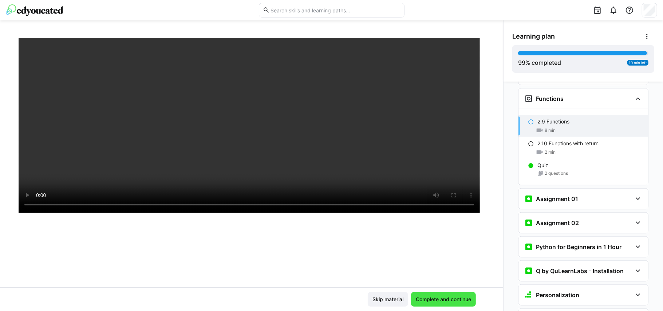
click at [454, 299] on span "Complete and continue" at bounding box center [444, 299] width 58 height 7
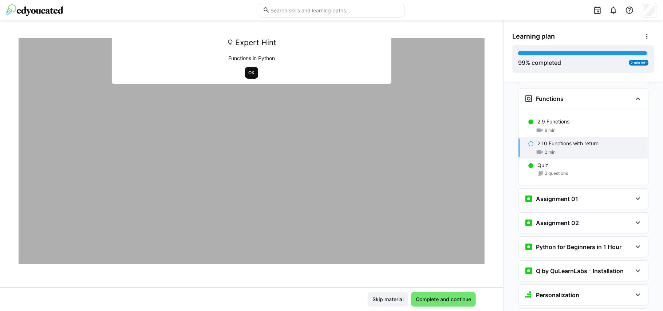
click at [249, 70] on span "OK" at bounding box center [252, 73] width 8 height 6
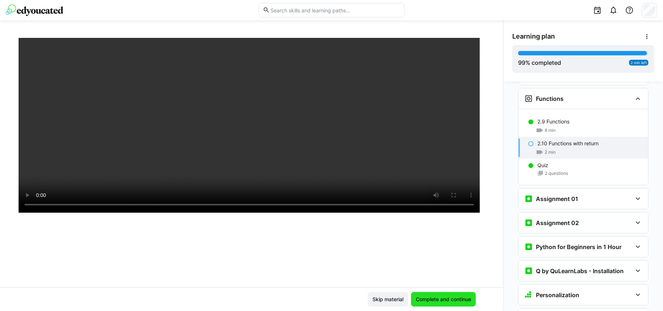
click at [448, 299] on span "Complete and continue" at bounding box center [444, 299] width 58 height 7
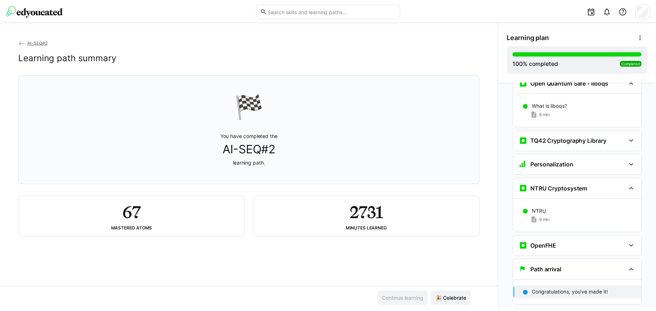
scroll to position [2084, 0]
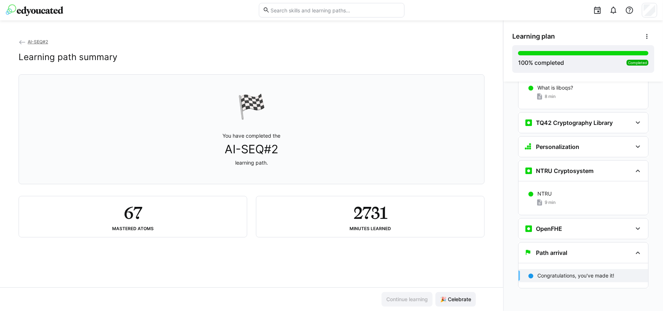
click at [28, 42] on span "AI-SEQ#2" at bounding box center [38, 41] width 20 height 5
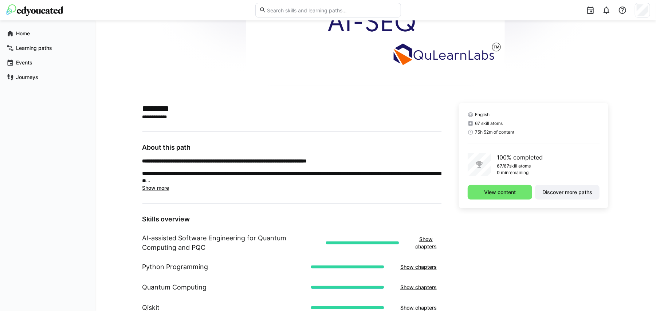
scroll to position [223, 0]
